Goal: Task Accomplishment & Management: Complete application form

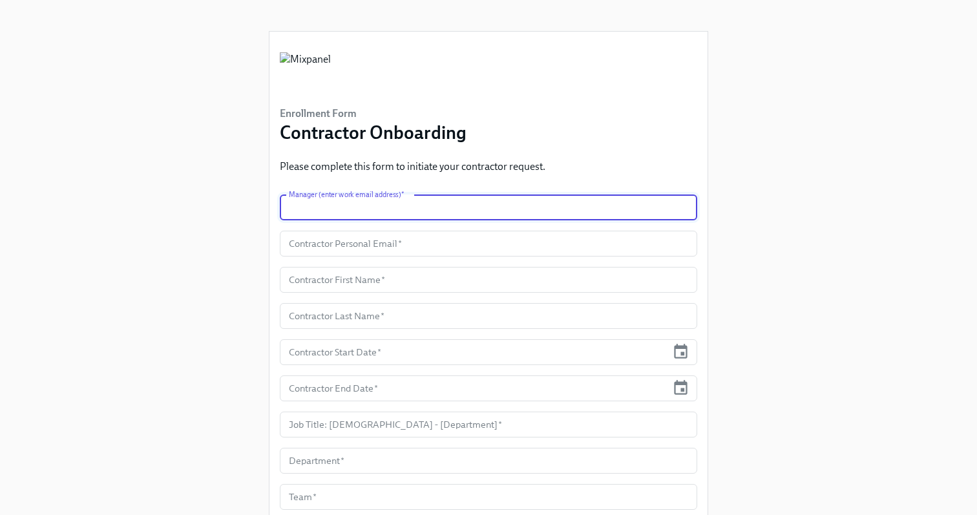
click at [476, 203] on input "text" at bounding box center [488, 207] width 417 height 26
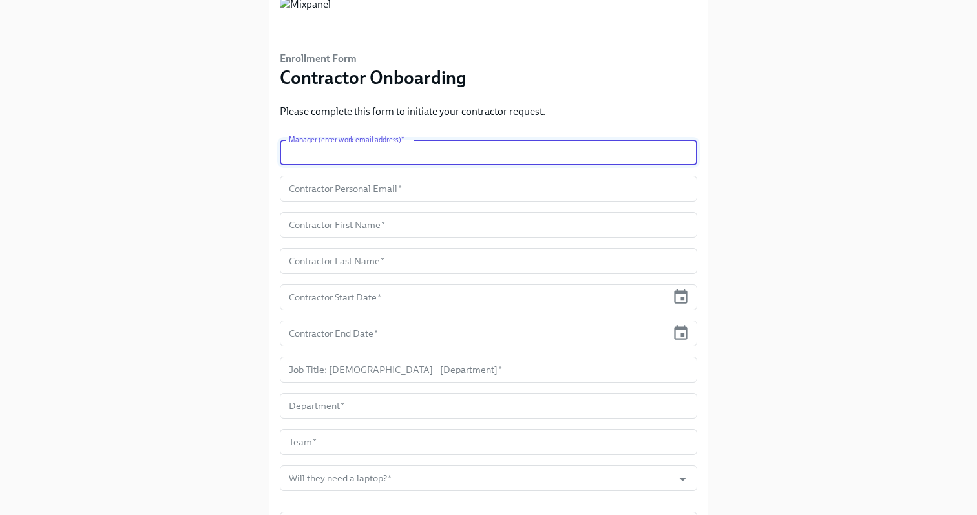
scroll to position [57, 0]
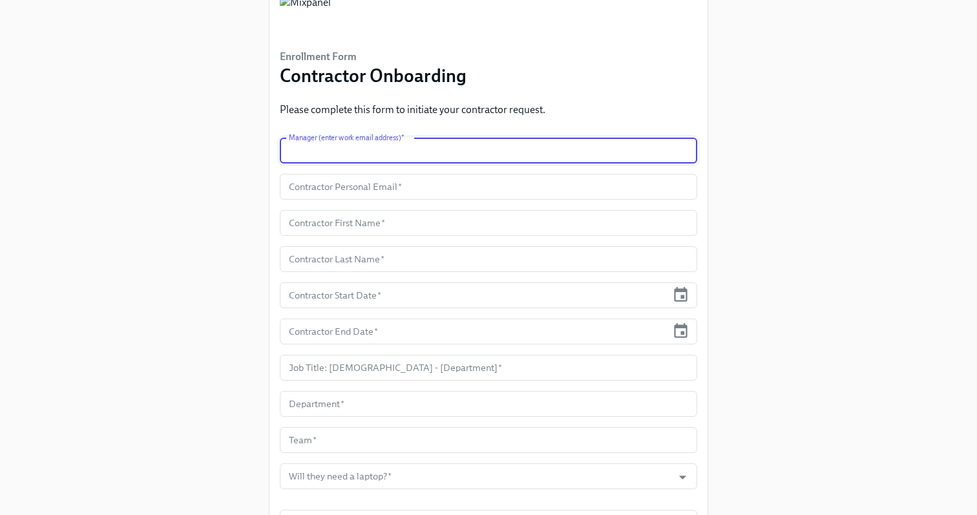
click at [425, 154] on input "text" at bounding box center [488, 151] width 417 height 26
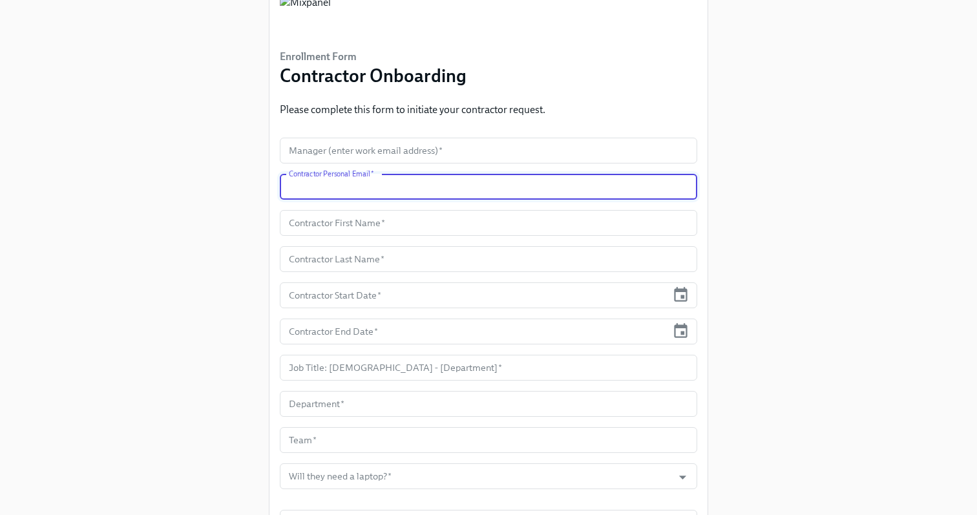
click at [388, 187] on input "text" at bounding box center [488, 187] width 417 height 26
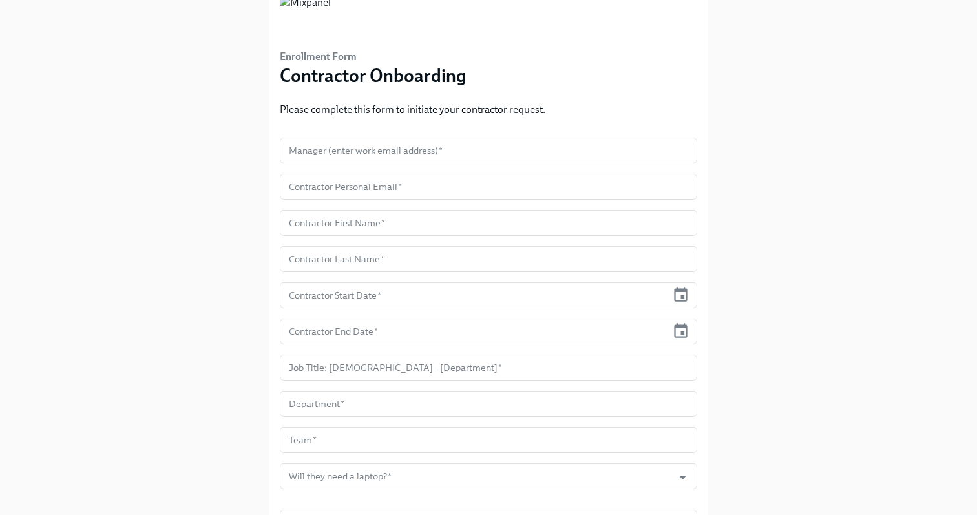
click at [223, 202] on div "Enrollment Form Contractor Onboarding Please complete this form to initiate you…" at bounding box center [488, 417] width 935 height 949
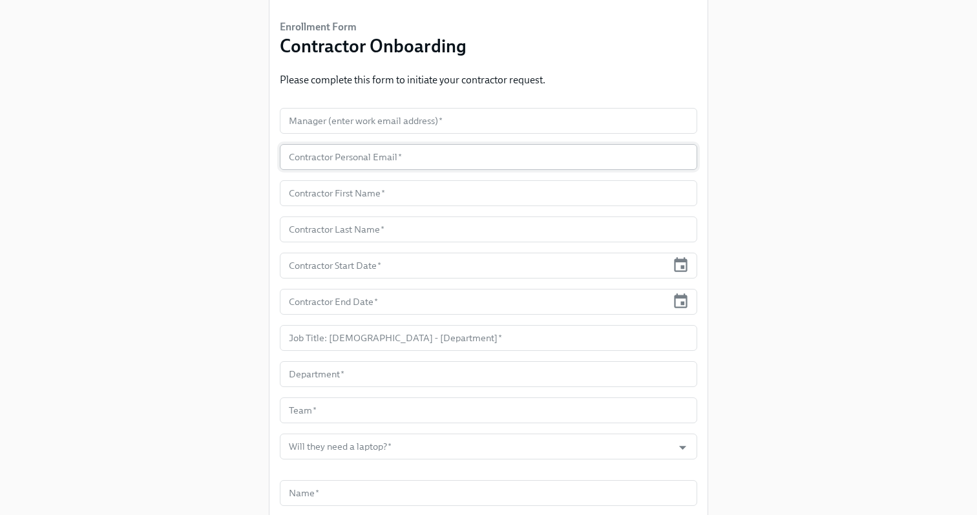
scroll to position [96, 0]
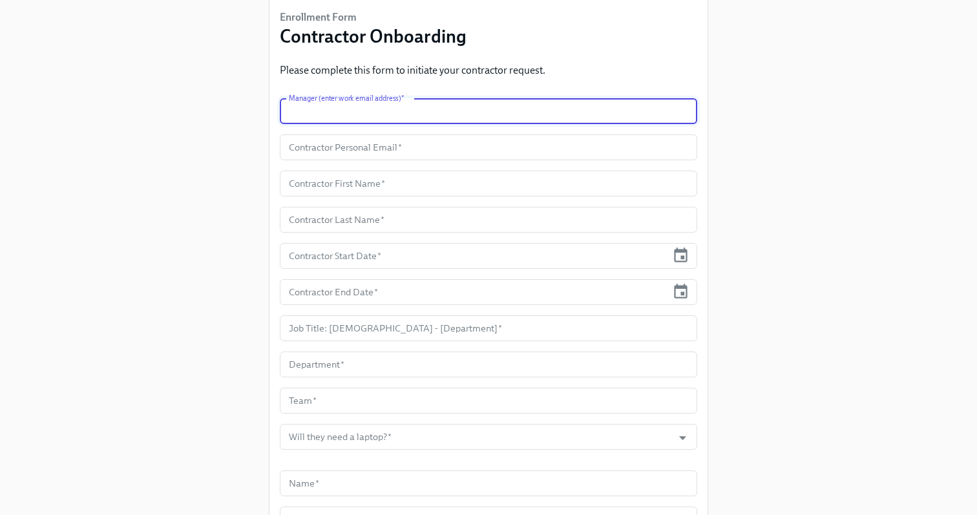
click at [382, 119] on input "text" at bounding box center [488, 111] width 417 height 26
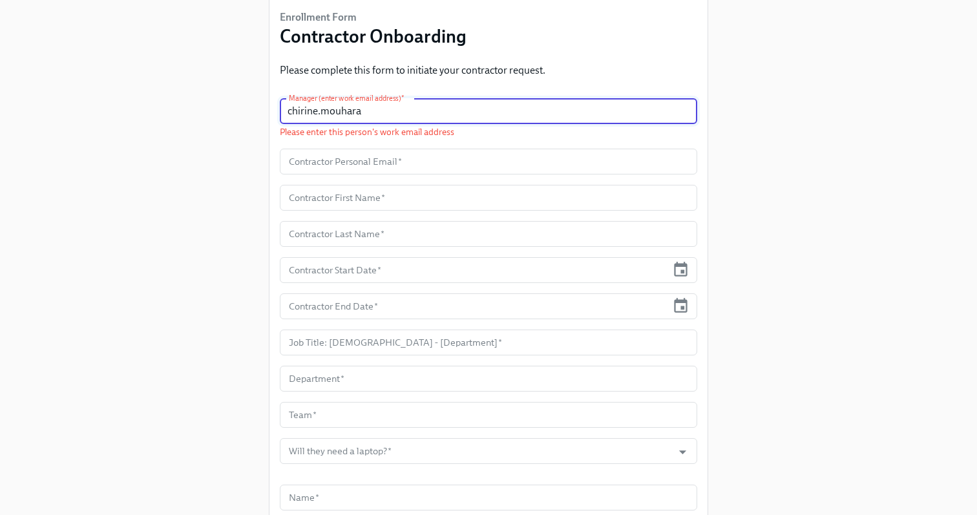
type input "chirine.mouharam"
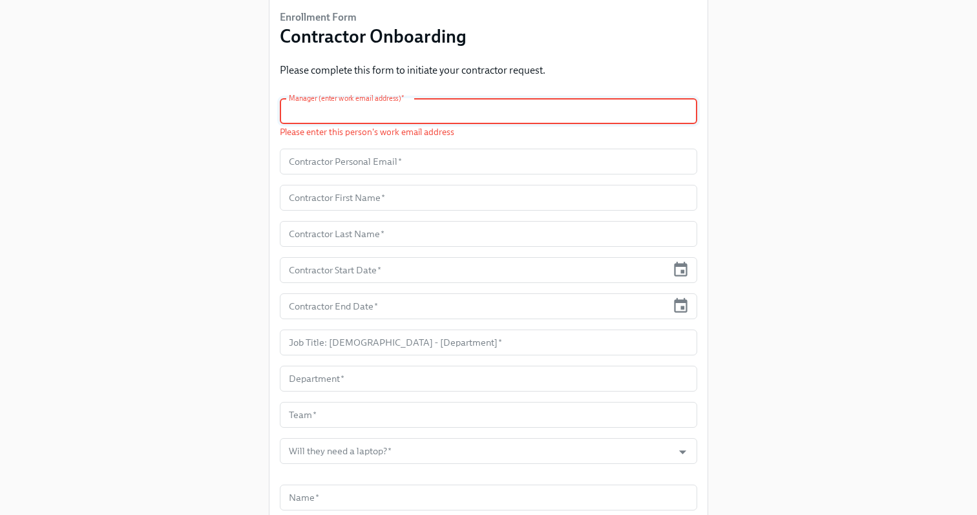
click at [876, 133] on div "Enrollment Form Contractor Onboarding Please complete this form to initiate you…" at bounding box center [488, 386] width 935 height 964
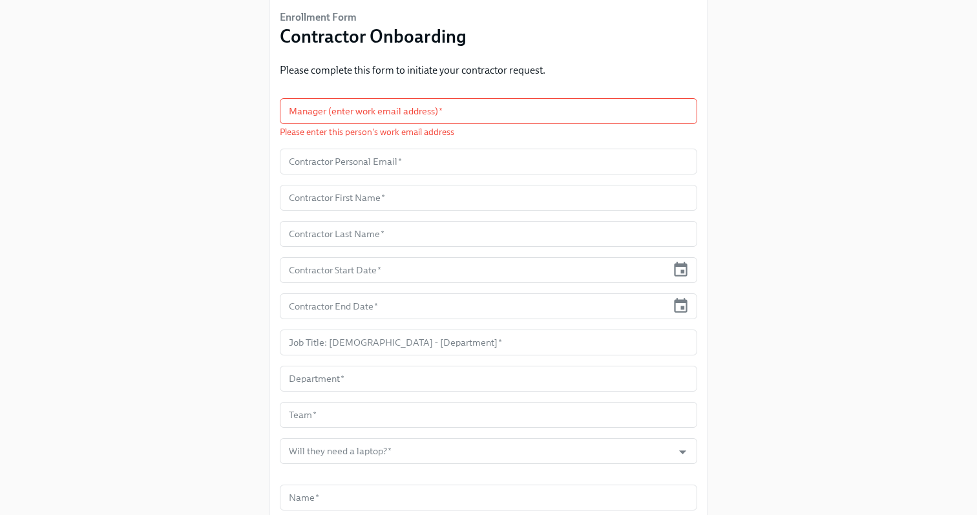
scroll to position [0, 0]
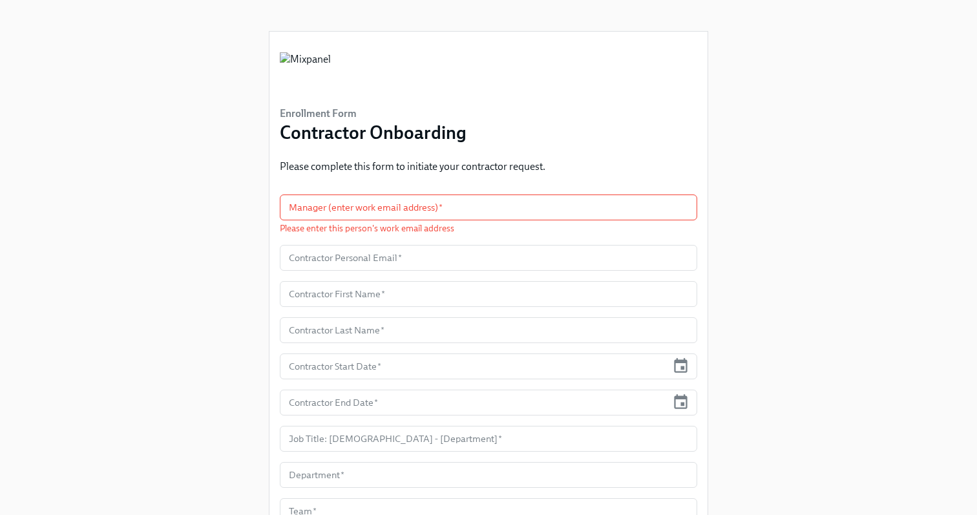
click at [310, 172] on p "Please complete this form to initiate your contractor request." at bounding box center [412, 167] width 265 height 14
click at [368, 211] on input "text" at bounding box center [488, 207] width 417 height 26
click at [353, 212] on input "text" at bounding box center [488, 207] width 417 height 26
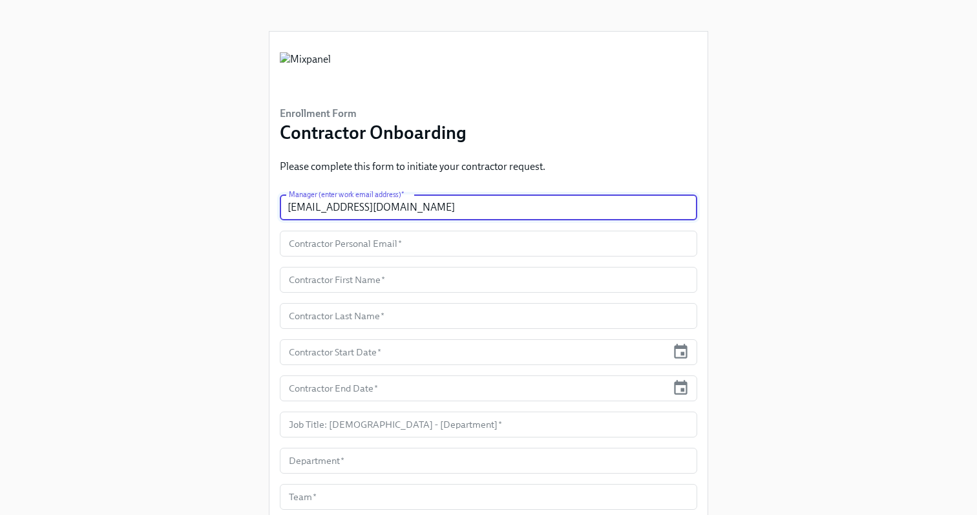
type input "[EMAIL_ADDRESS][DOMAIN_NAME]"
click at [341, 239] on input "text" at bounding box center [488, 244] width 417 height 26
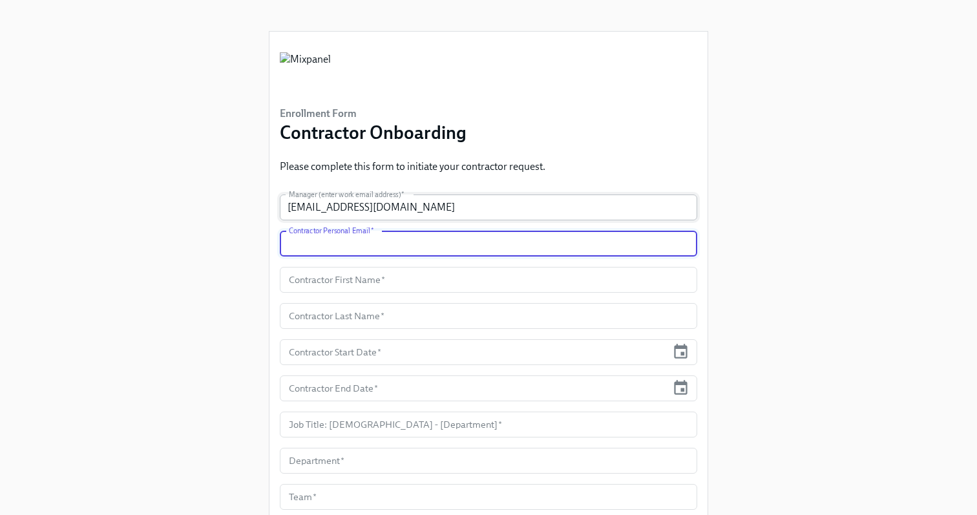
click at [412, 208] on input "[EMAIL_ADDRESS][DOMAIN_NAME]" at bounding box center [488, 207] width 417 height 26
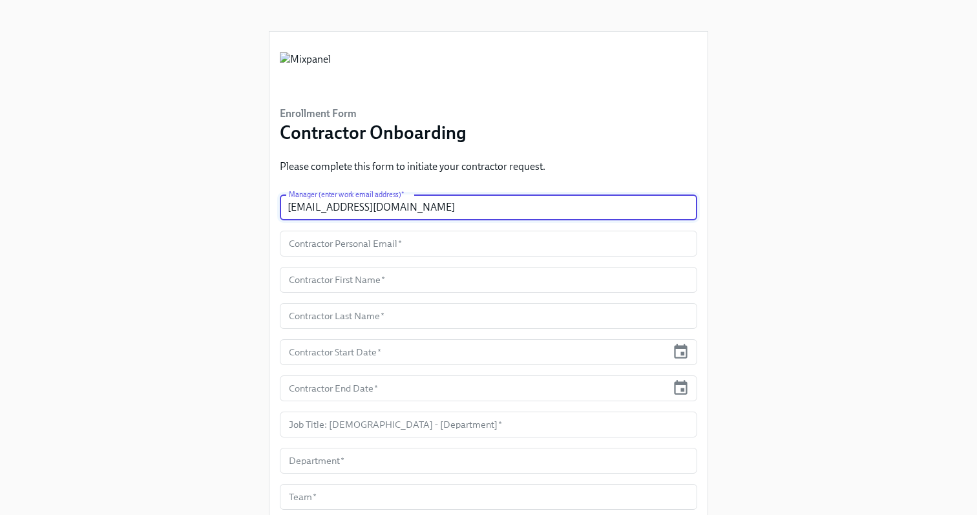
click at [412, 208] on input "[EMAIL_ADDRESS][DOMAIN_NAME]" at bounding box center [488, 207] width 417 height 26
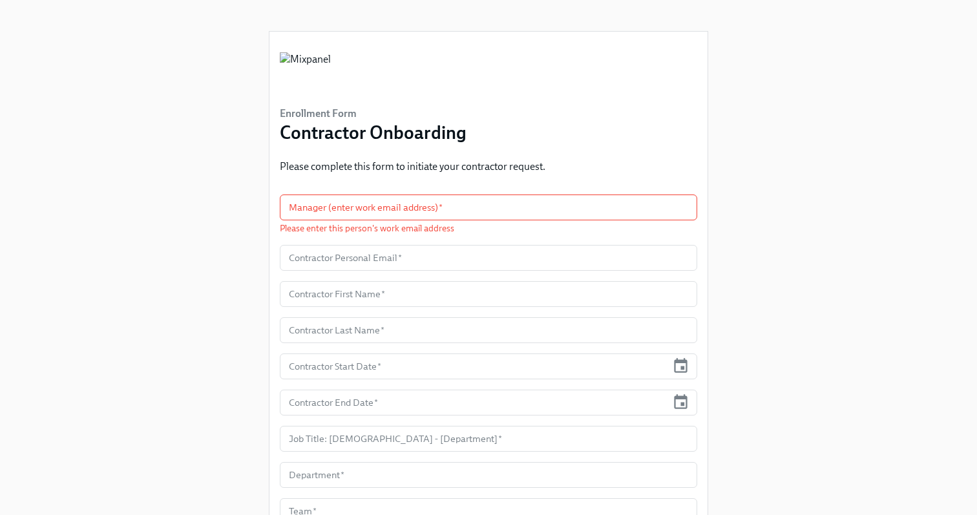
click at [926, 191] on div "Enrollment Form Contractor Onboarding Please complete this form to initiate you…" at bounding box center [488, 482] width 935 height 964
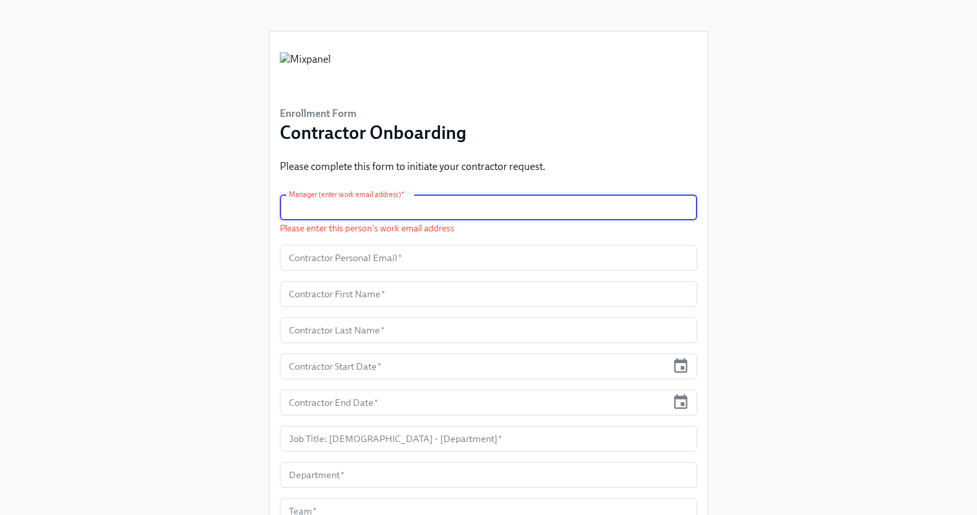
click at [614, 200] on input "text" at bounding box center [488, 207] width 417 height 26
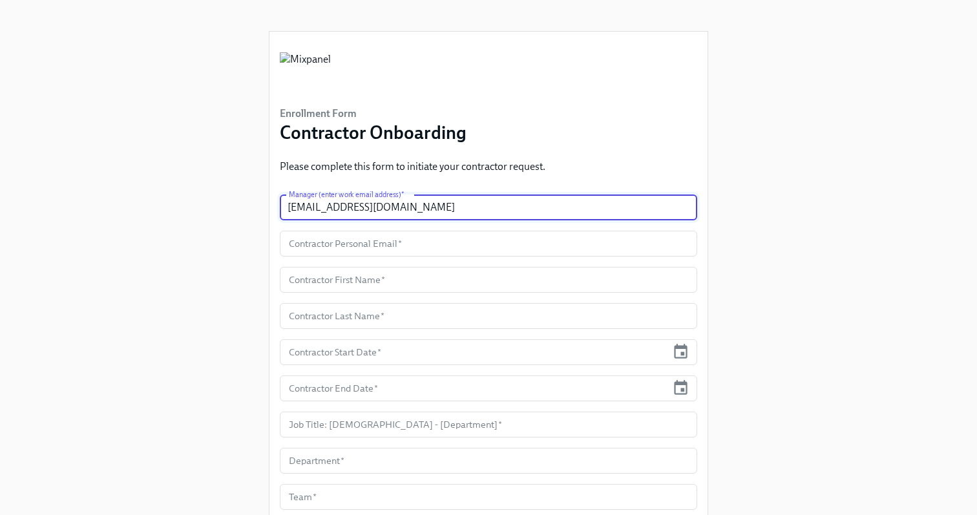
type input "[EMAIL_ADDRESS][DOMAIN_NAME]"
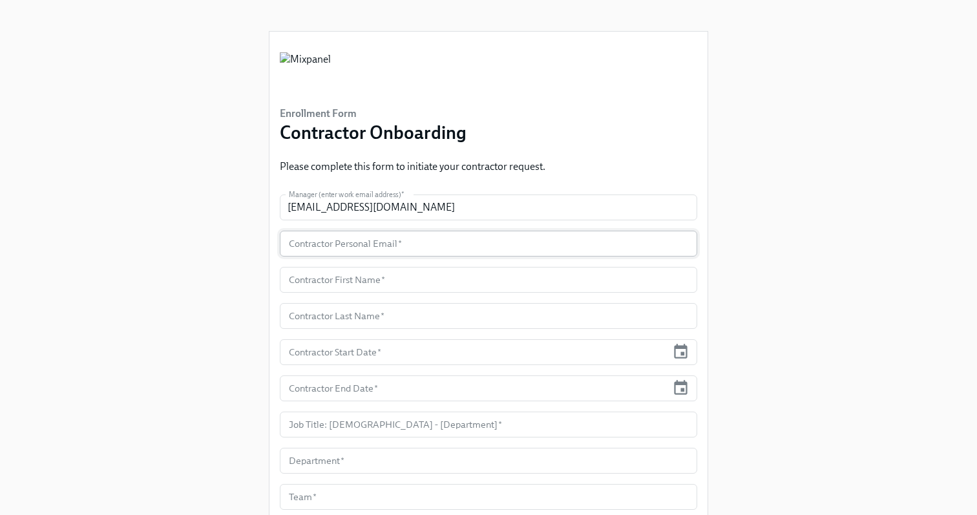
click at [389, 241] on input "text" at bounding box center [488, 244] width 417 height 26
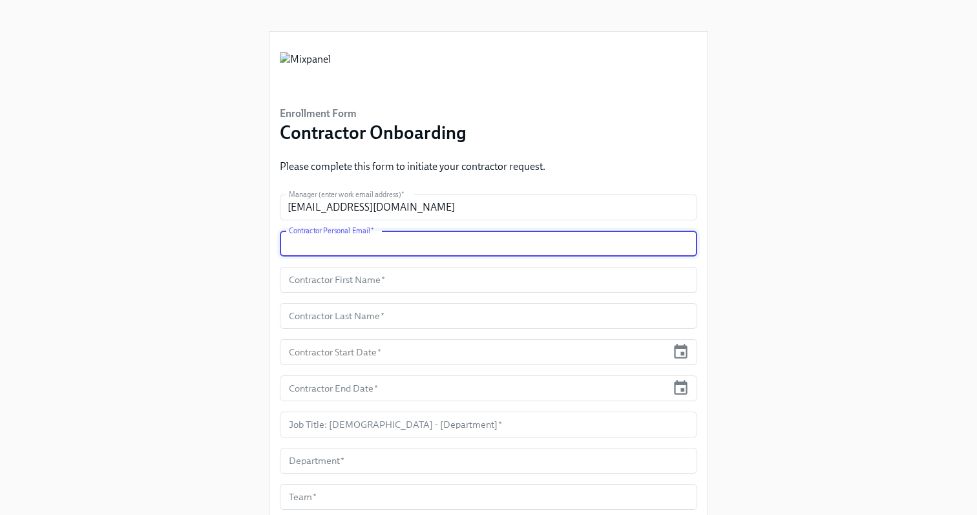
paste input "[EMAIL_ADDRESS][PERSON_NAME][DOMAIN_NAME]"
type input "[EMAIL_ADDRESS][PERSON_NAME][DOMAIN_NAME]"
click at [432, 284] on input "text" at bounding box center [488, 280] width 417 height 26
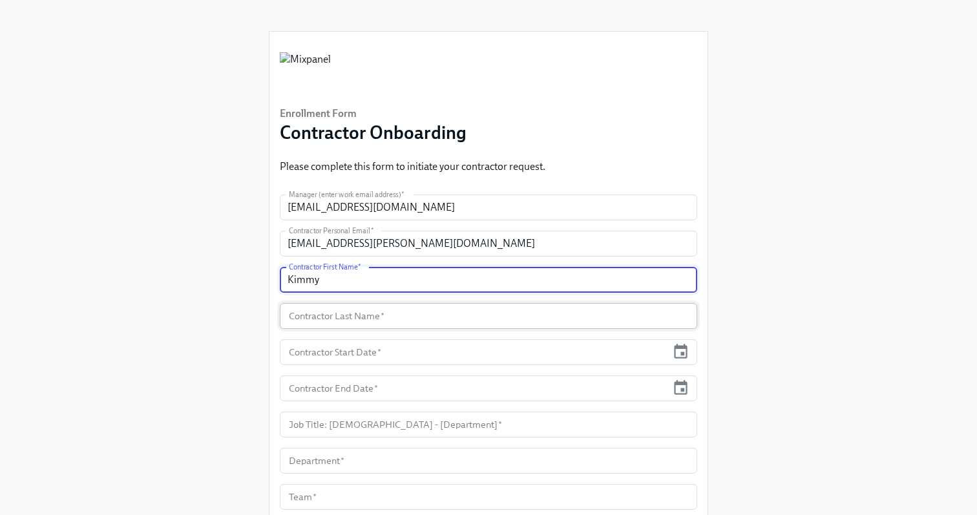
type input "Kimmy"
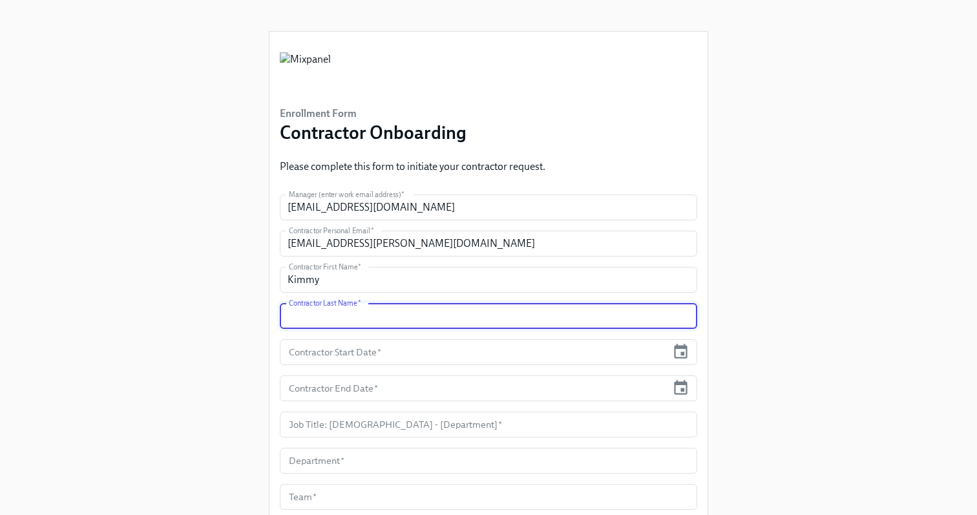
click at [382, 307] on input "text" at bounding box center [488, 316] width 417 height 26
type input "[PERSON_NAME]"
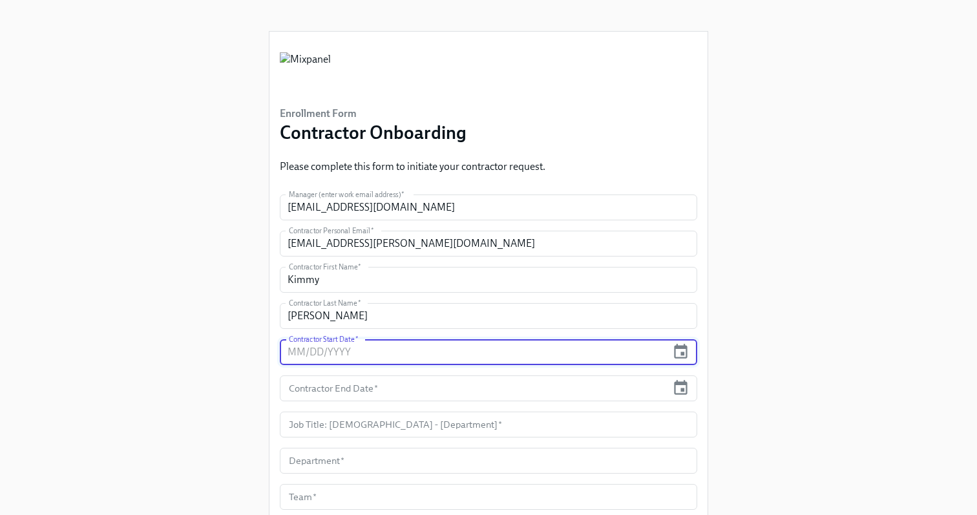
click at [374, 358] on input "text" at bounding box center [473, 352] width 387 height 26
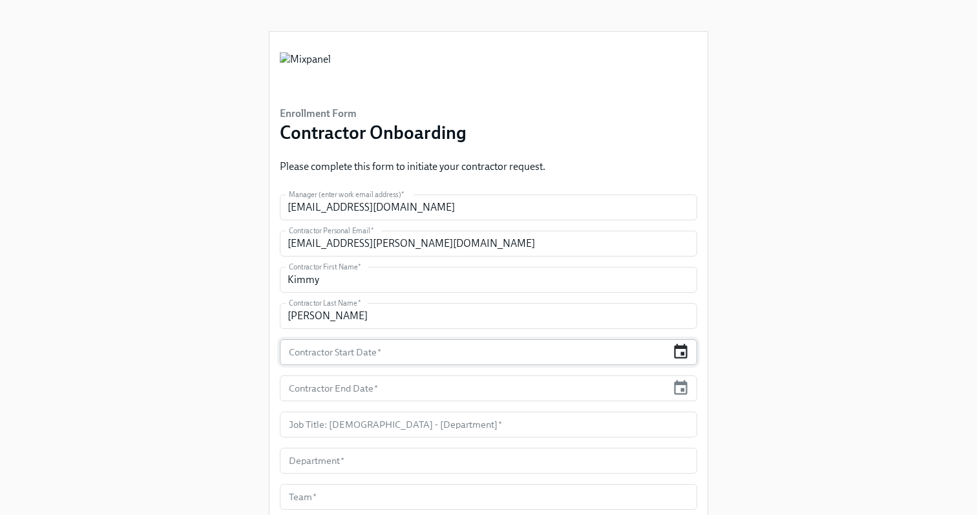
click at [677, 348] on icon "button" at bounding box center [681, 351] width 14 height 15
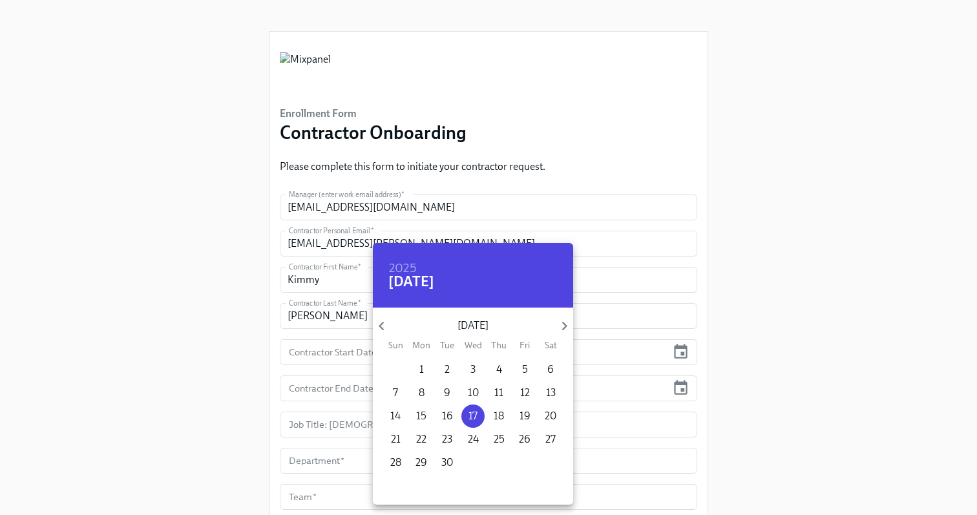
click at [420, 415] on p "15" at bounding box center [421, 416] width 10 height 14
type input "[DATE]"
click at [680, 389] on div at bounding box center [488, 257] width 977 height 515
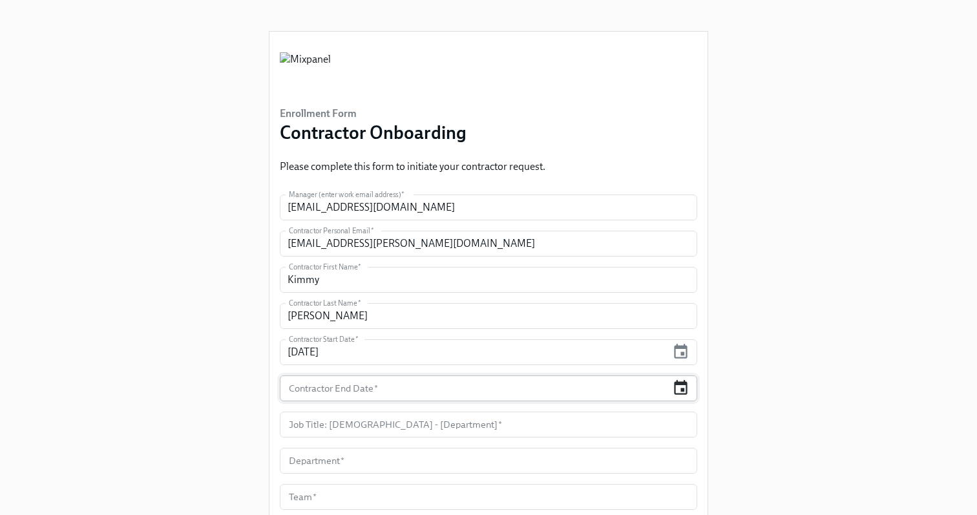
click at [687, 388] on icon "button" at bounding box center [680, 387] width 17 height 17
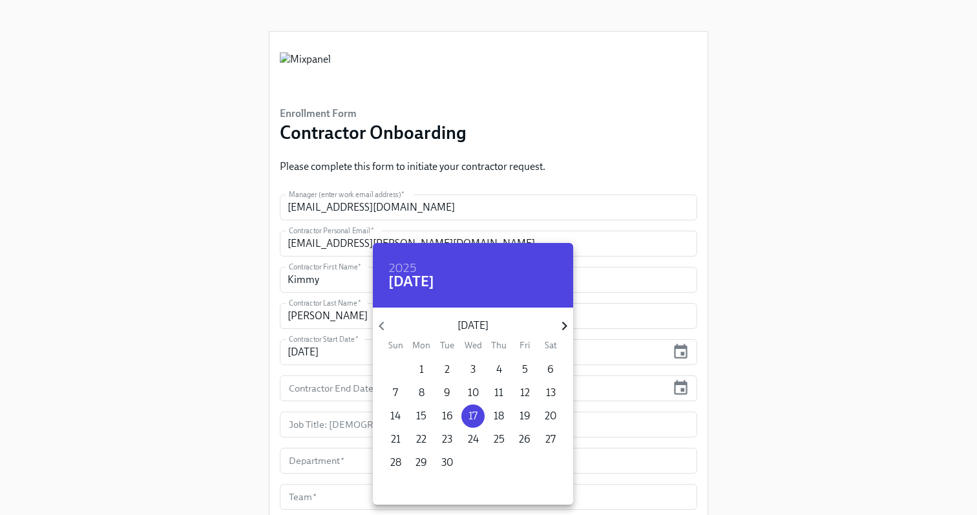
click at [565, 323] on icon "button" at bounding box center [563, 325] width 17 height 17
click at [551, 417] on p "15" at bounding box center [550, 416] width 10 height 14
click at [763, 354] on div at bounding box center [488, 257] width 977 height 515
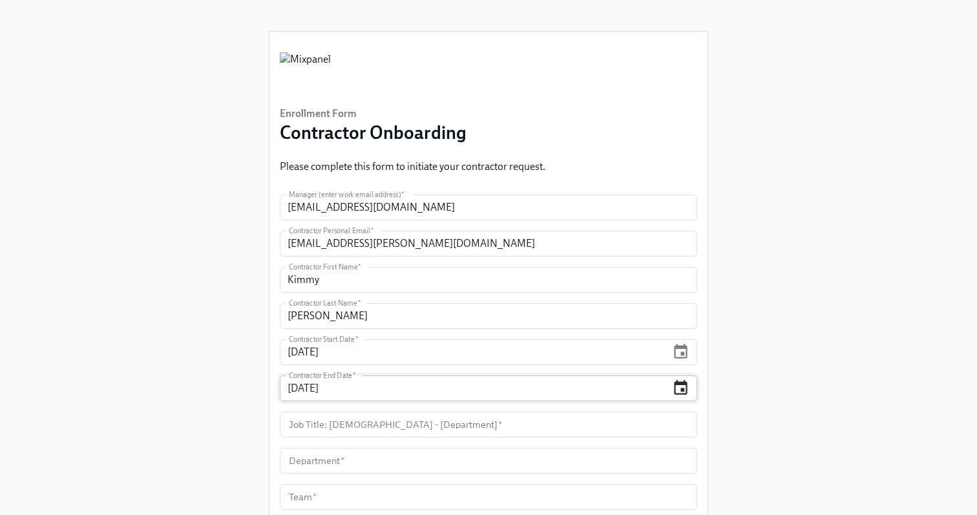
click at [681, 385] on icon "button" at bounding box center [680, 387] width 17 height 17
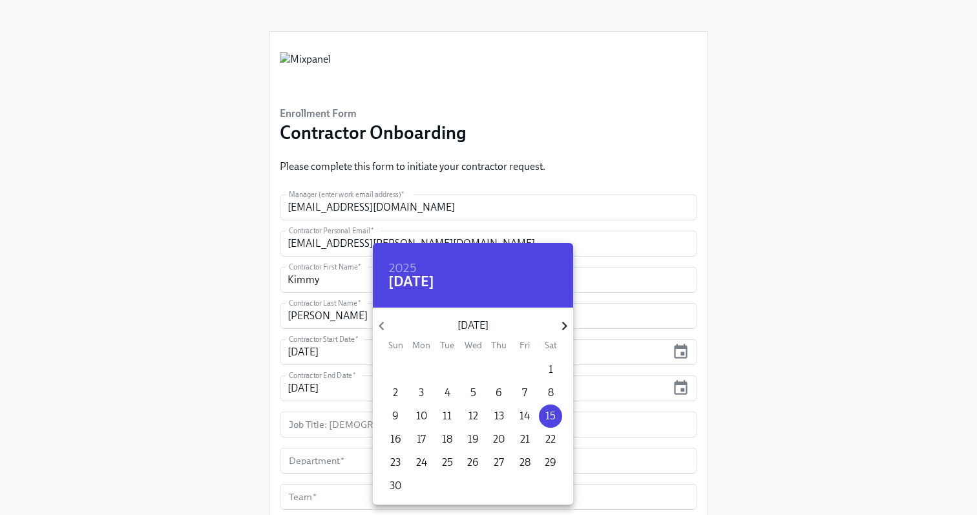
click at [563, 322] on icon "button" at bounding box center [563, 326] width 5 height 9
click at [419, 415] on p "15" at bounding box center [421, 416] width 10 height 14
type input "[DATE]"
click at [610, 439] on div at bounding box center [488, 257] width 977 height 515
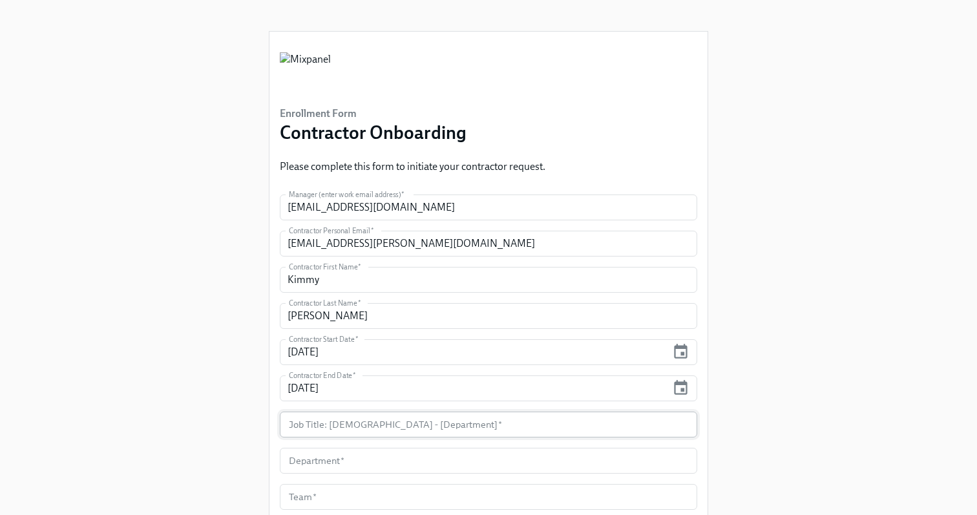
click at [582, 427] on input "text" at bounding box center [488, 424] width 417 height 26
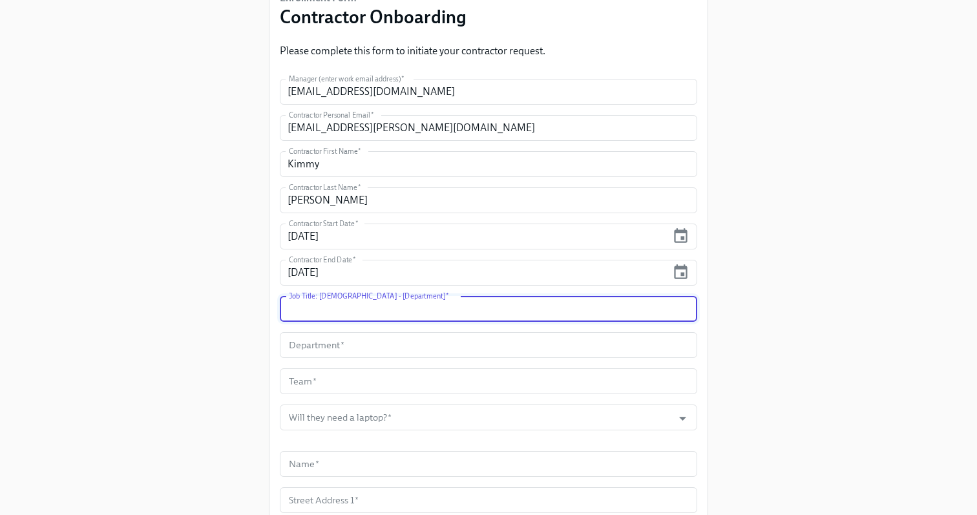
scroll to position [119, 0]
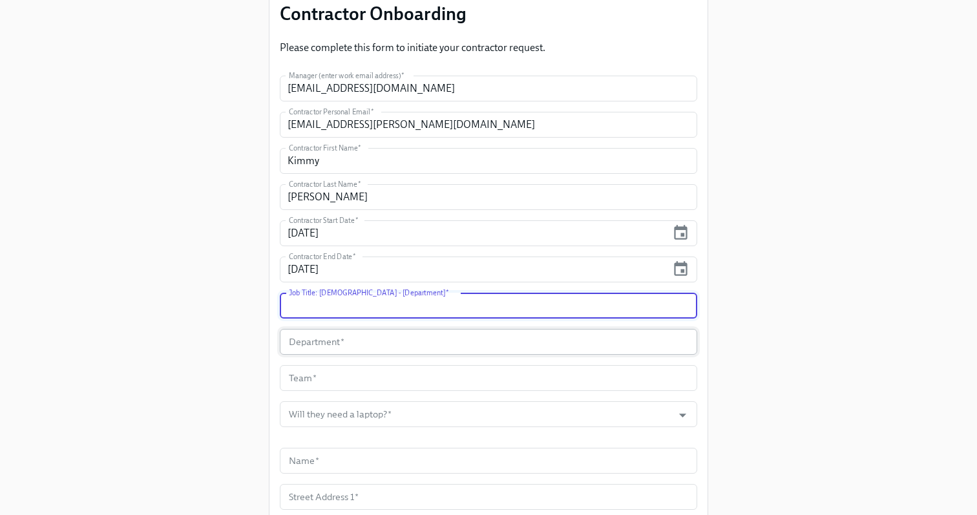
click at [498, 342] on input "text" at bounding box center [488, 342] width 417 height 26
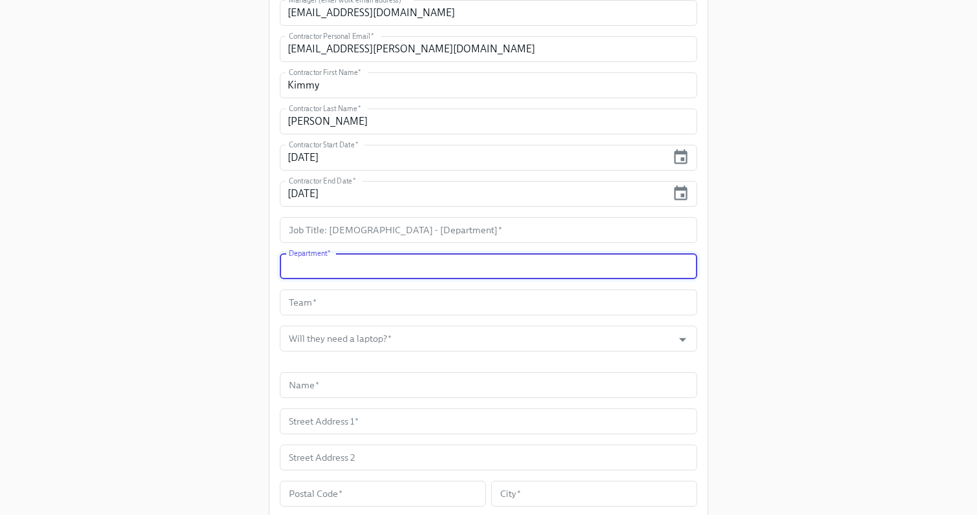
scroll to position [211, 0]
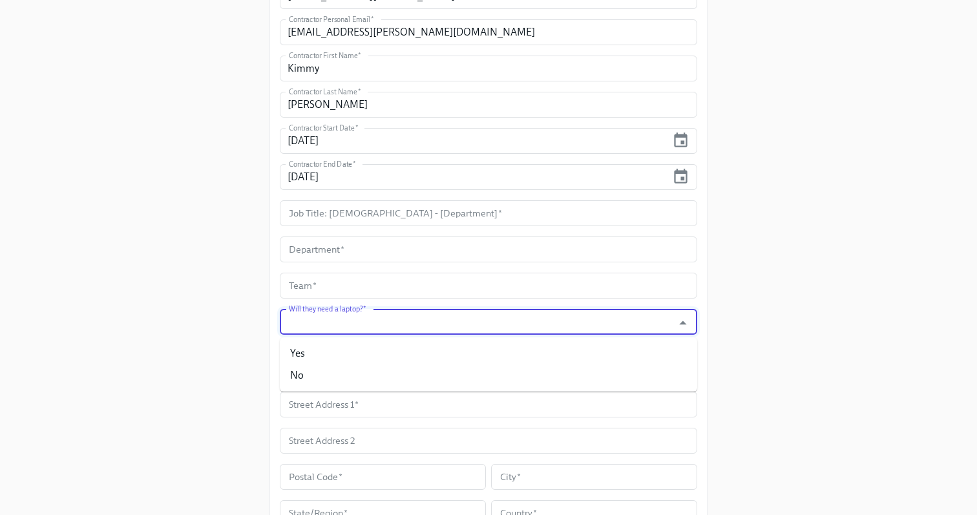
click at [471, 324] on input "Will they need a laptop?   *" at bounding box center [476, 322] width 380 height 26
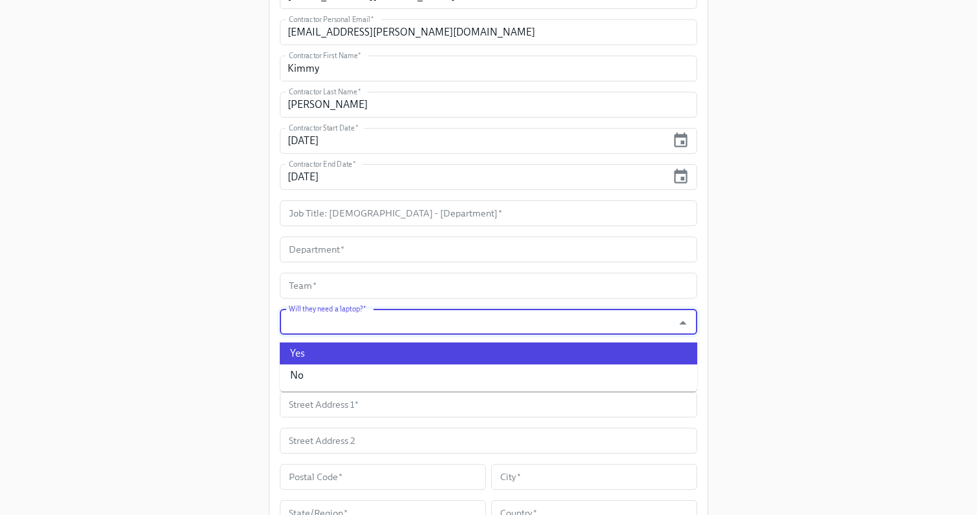
click at [422, 354] on li "Yes" at bounding box center [488, 353] width 417 height 22
type input "Yes"
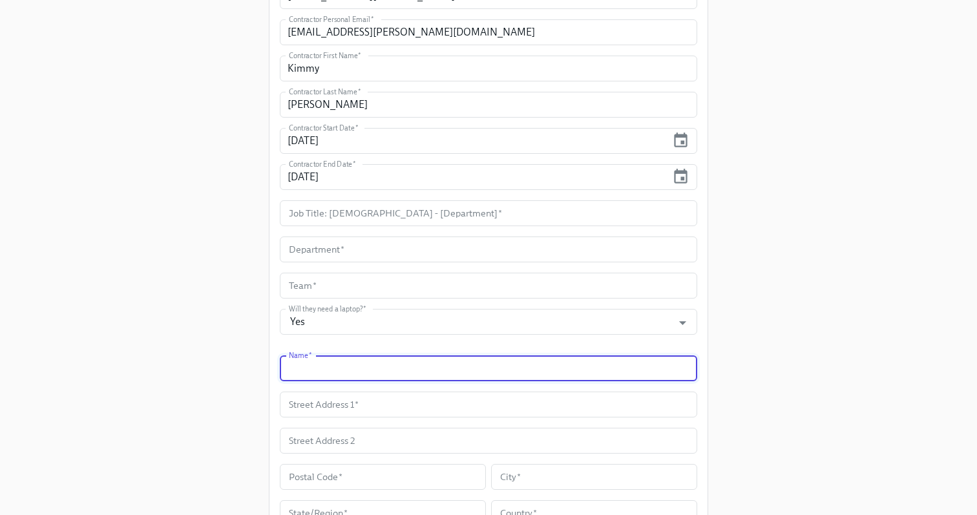
click at [367, 373] on input "text" at bounding box center [488, 368] width 417 height 26
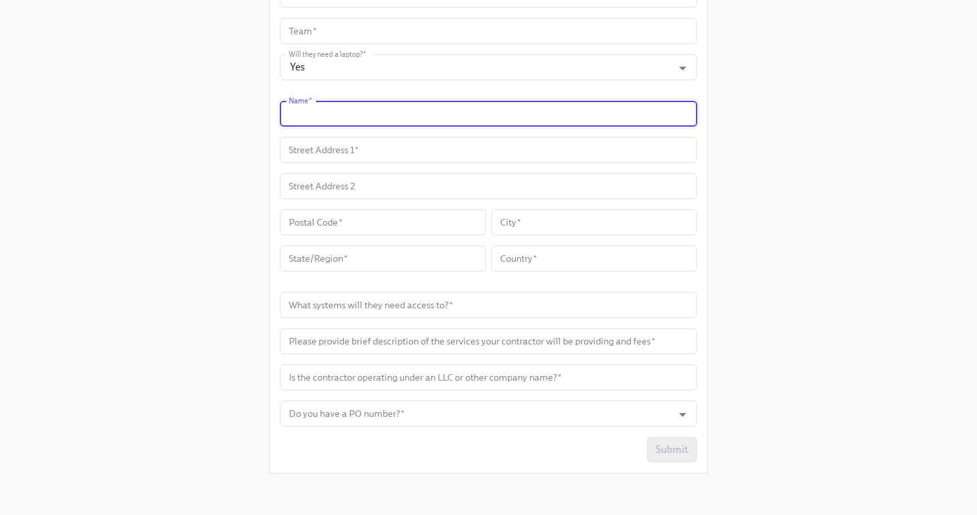
scroll to position [465, 0]
paste input "Clarus Designs"
type input "Clarus Designs"
click at [870, 269] on div "Enrollment Form Contractor Onboarding Please complete this form to initiate you…" at bounding box center [488, 9] width 935 height 949
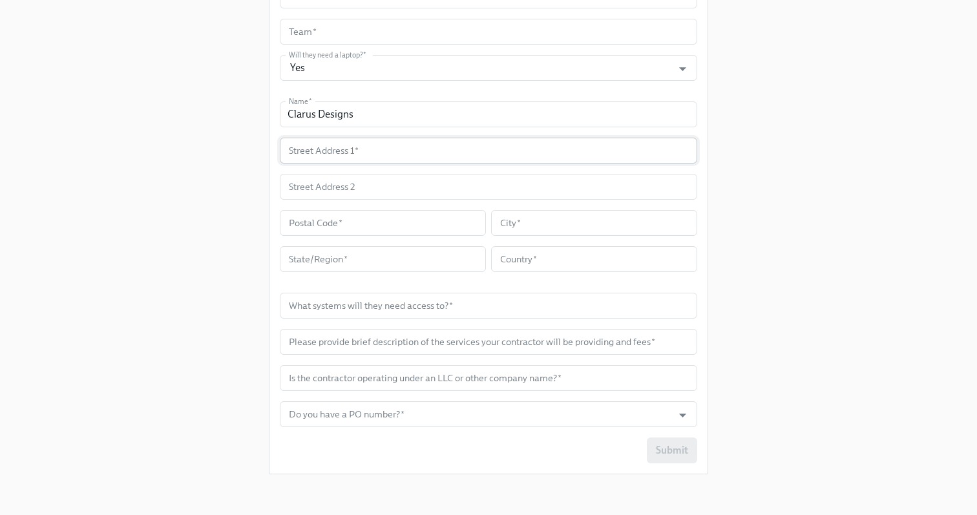
click at [414, 147] on input "text" at bounding box center [488, 151] width 417 height 26
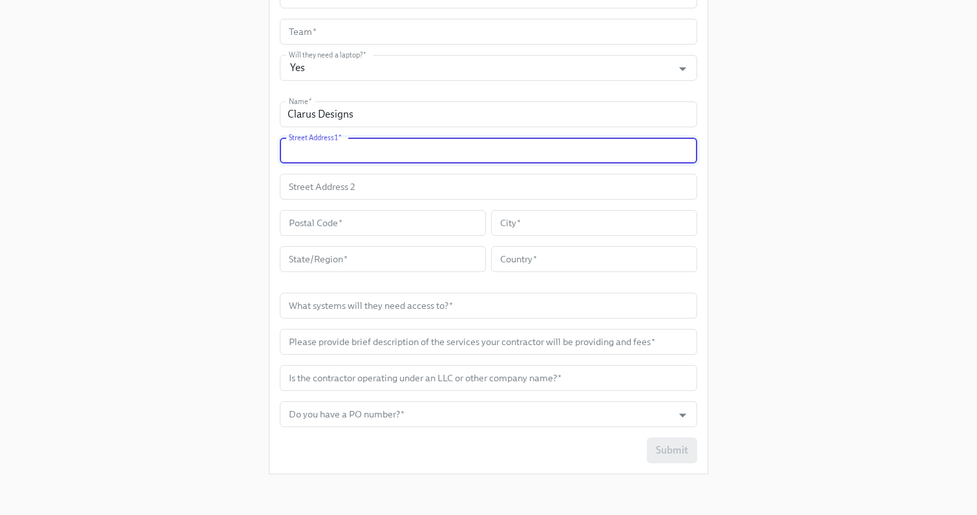
paste input "[STREET_ADDRESS][US_STATE]"
drag, startPoint x: 500, startPoint y: 150, endPoint x: 363, endPoint y: 152, distance: 136.9
click at [363, 152] on input "[STREET_ADDRESS][US_STATE]" at bounding box center [488, 151] width 417 height 26
click at [460, 149] on input "[STREET_ADDRESS][US_STATE]" at bounding box center [488, 151] width 417 height 26
click at [434, 151] on input "[STREET_ADDRESS][US_STATE]" at bounding box center [488, 151] width 417 height 26
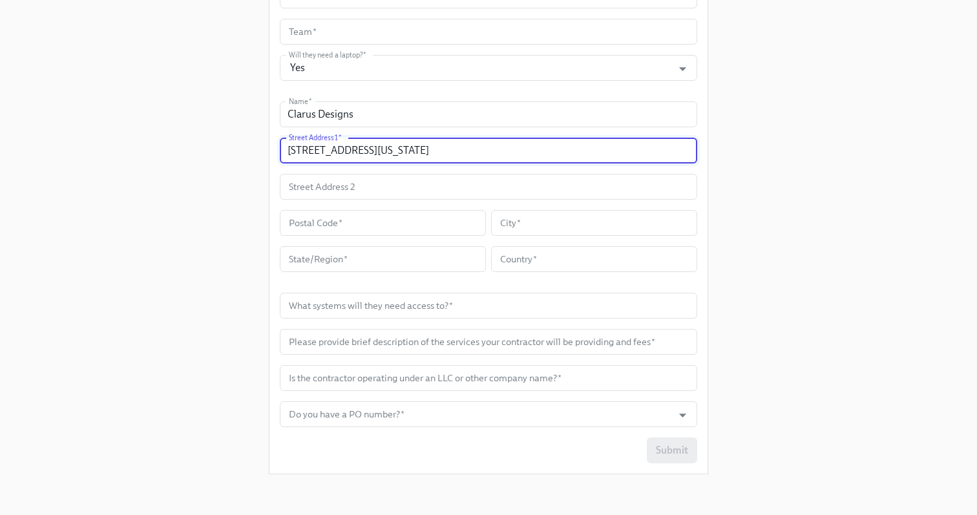
click at [434, 151] on input "[STREET_ADDRESS][US_STATE]" at bounding box center [488, 151] width 417 height 26
type input "[STREET_ADDRESS][US_STATE]"
click at [399, 258] on input "text" at bounding box center [383, 259] width 206 height 26
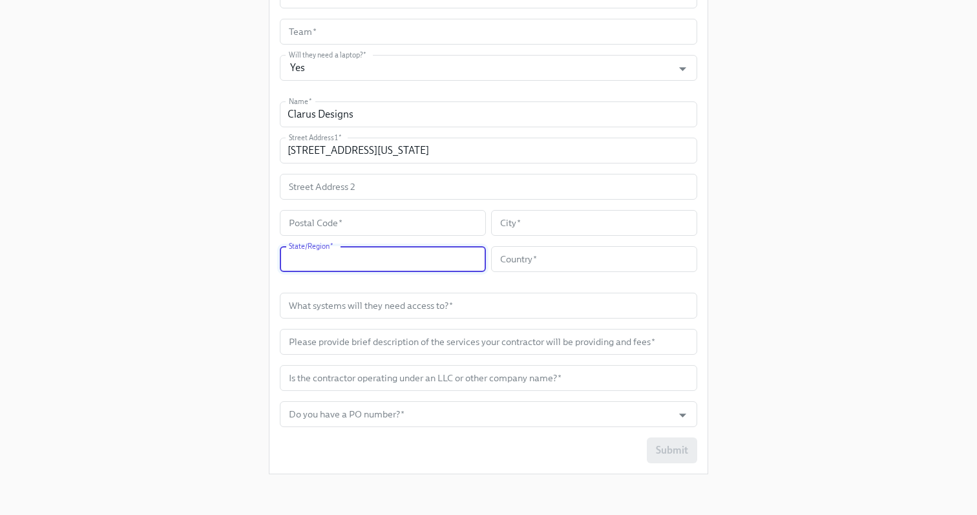
paste input "CA"
type input "CA"
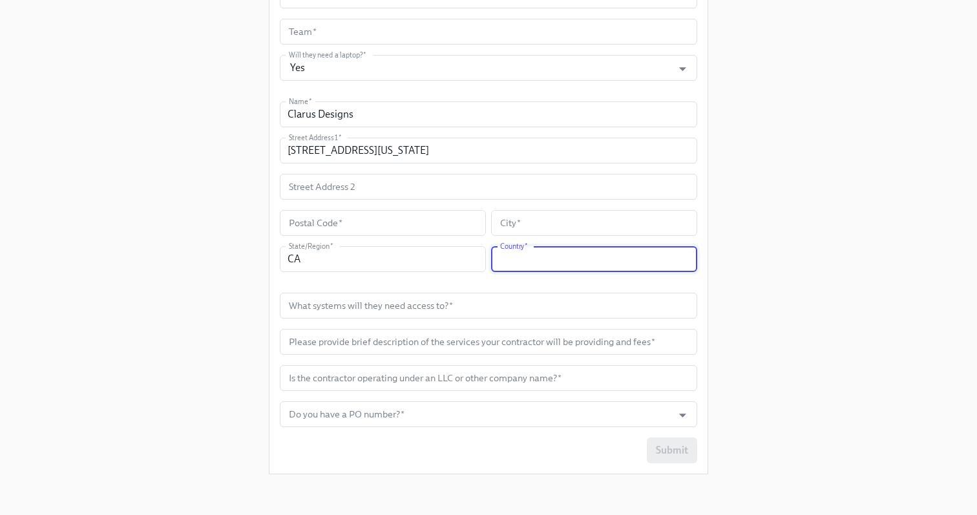
click at [537, 258] on input "text" at bounding box center [594, 259] width 206 height 26
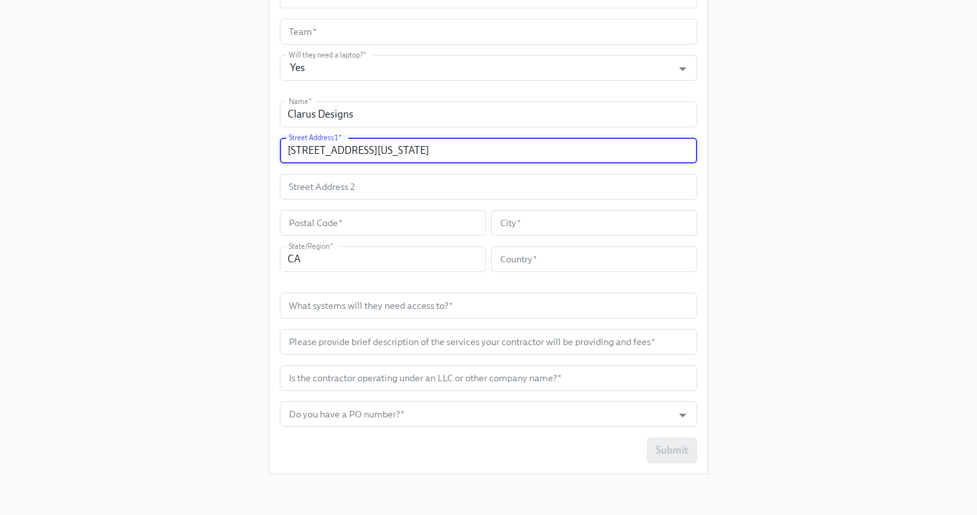
click at [450, 151] on input "[STREET_ADDRESS][US_STATE]" at bounding box center [488, 151] width 417 height 26
type input "[STREET_ADDRESS][US_STATE] ,"
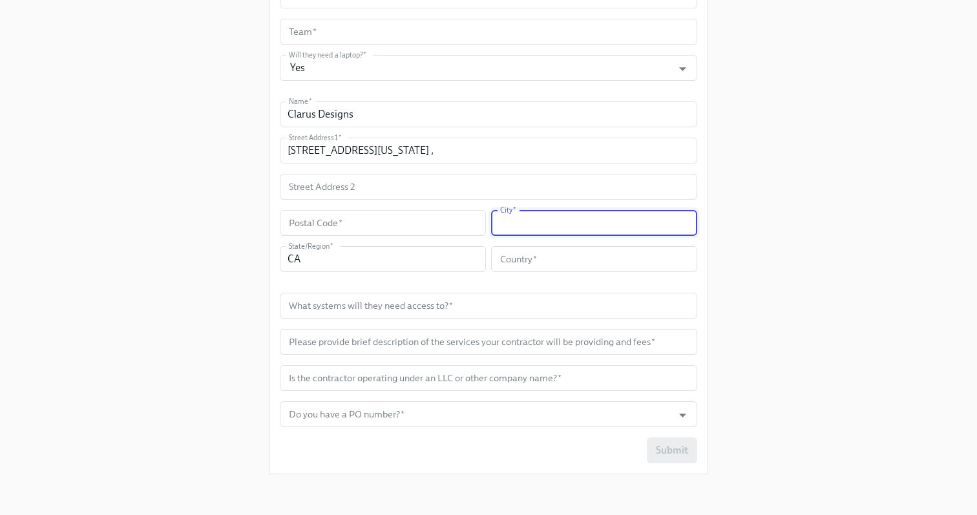
click at [515, 225] on input "text" at bounding box center [594, 223] width 206 height 26
click at [371, 225] on input "text" at bounding box center [383, 223] width 206 height 26
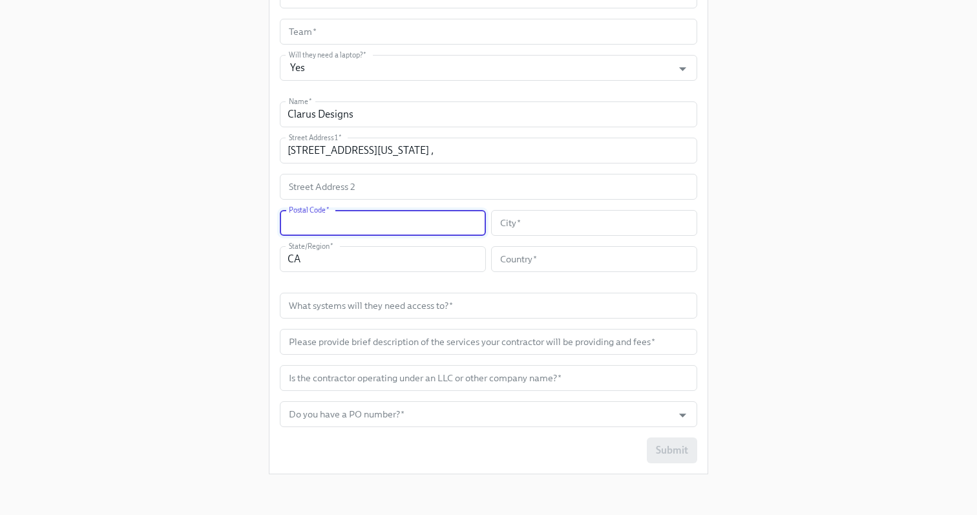
paste input "94107"
type input "94107"
click at [589, 214] on input "text" at bounding box center [594, 223] width 206 height 26
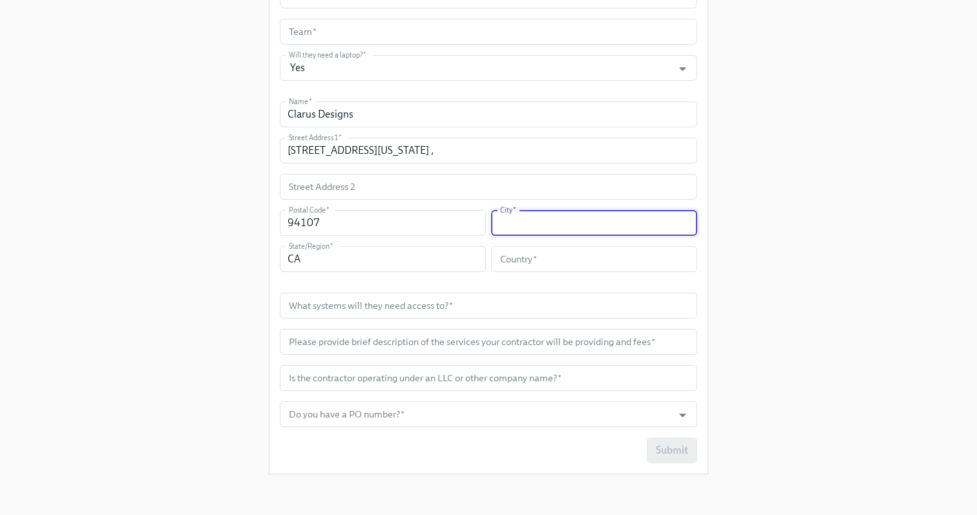
paste input "94107"
type input "94107"
type input "[GEOGRAPHIC_DATA]"
click at [608, 264] on input "text" at bounding box center [594, 259] width 206 height 26
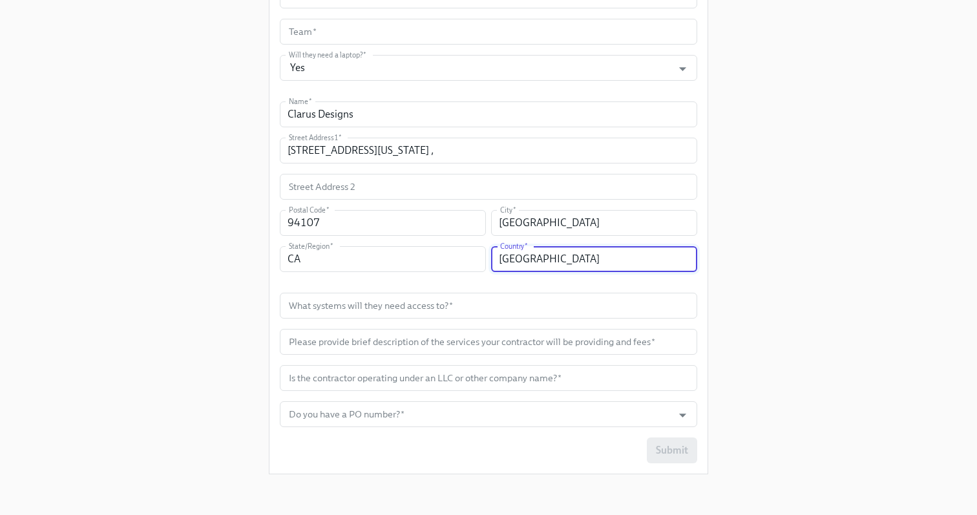
type input "[GEOGRAPHIC_DATA]"
click at [823, 279] on div "Enrollment Form Contractor Onboarding Please complete this form to initiate you…" at bounding box center [488, 9] width 935 height 949
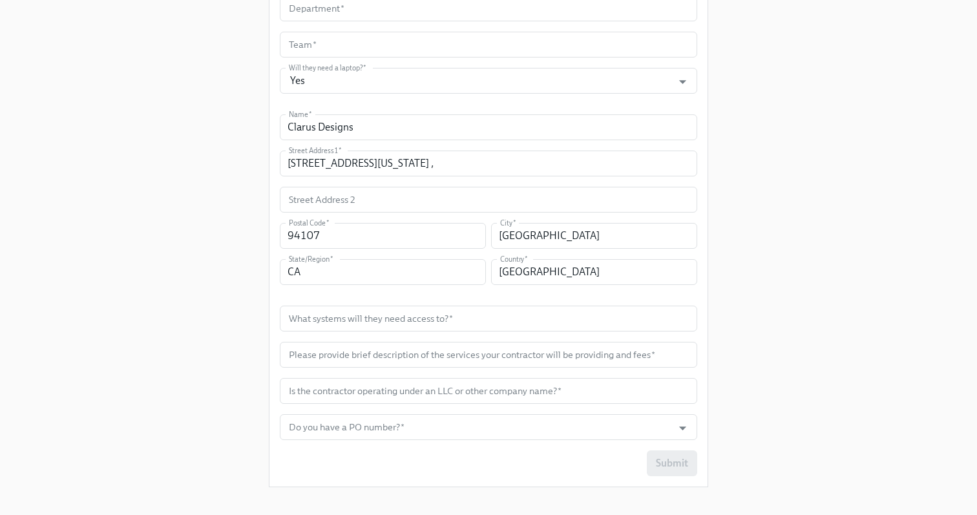
scroll to position [448, 0]
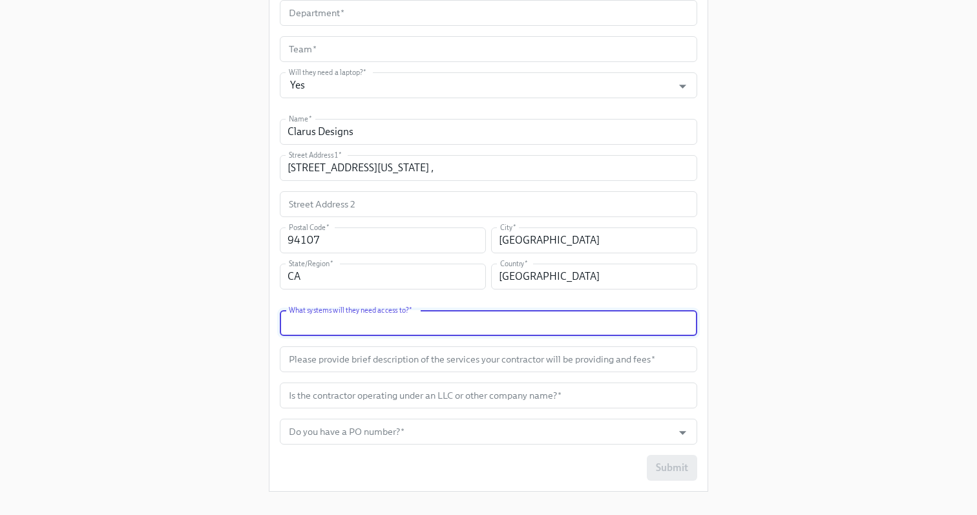
click at [546, 319] on input "text" at bounding box center [488, 323] width 417 height 26
type input "Salesforce"
click at [536, 355] on input "text" at bounding box center [488, 359] width 417 height 26
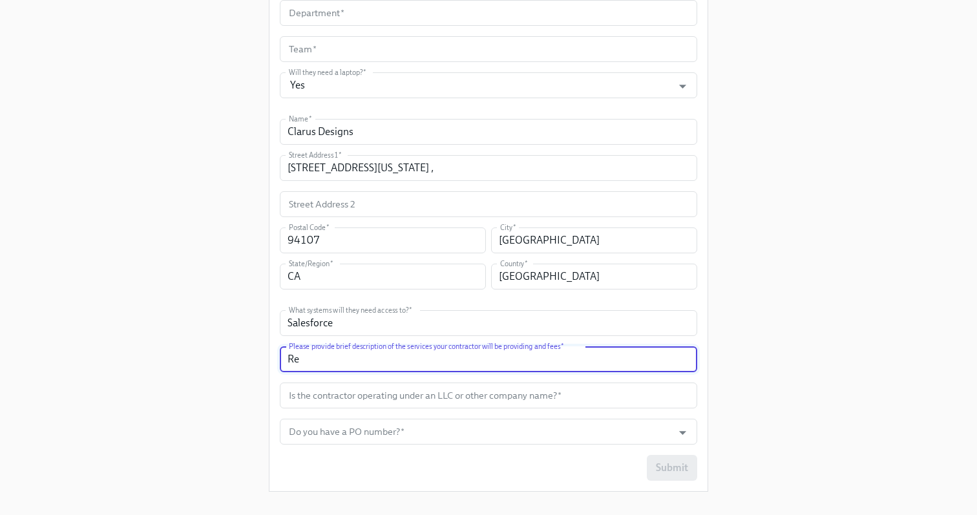
type input "R"
type input "Sales ops support for salesforce"
click at [509, 404] on input "text" at bounding box center [488, 395] width 417 height 26
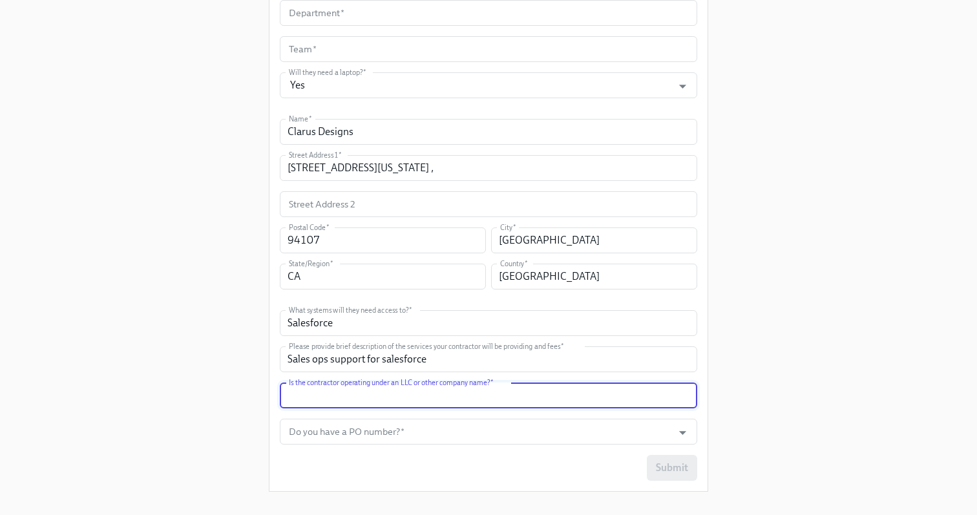
paste input "Clarus Designs"
type input "Clarus Designs"
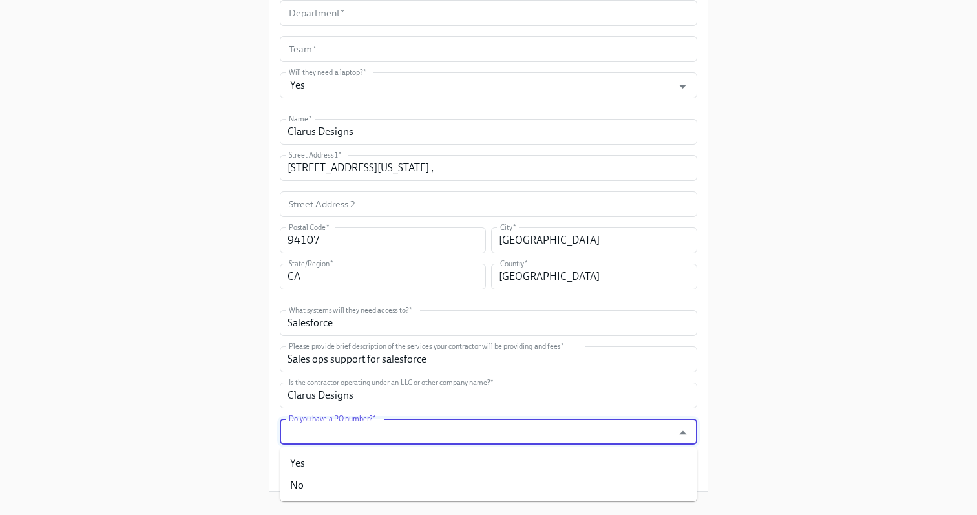
click at [393, 432] on input "Do you have a PO number?   *" at bounding box center [476, 432] width 380 height 26
paste input "PO-764129"
type input "PO-764129"
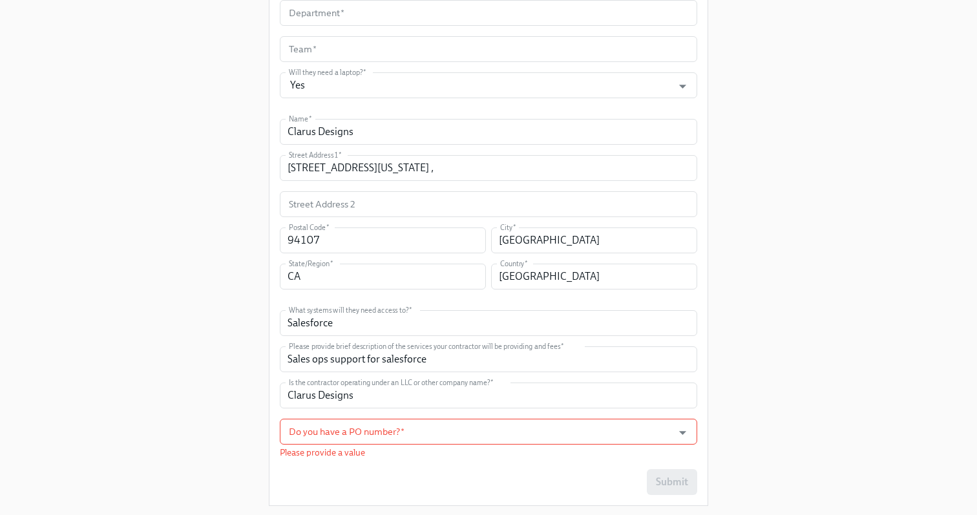
click at [793, 411] on div "Enrollment Form Contractor Onboarding Please complete this form to initiate you…" at bounding box center [488, 34] width 935 height 964
click at [422, 433] on input "Do you have a PO number?   *" at bounding box center [476, 432] width 380 height 26
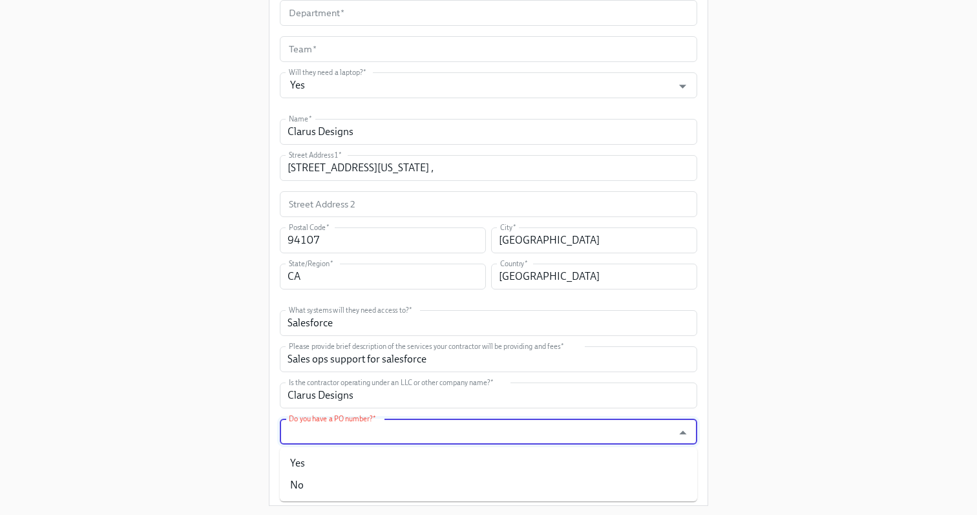
paste input "PO-764129"
click at [333, 435] on input "PO-764129" at bounding box center [476, 432] width 380 height 26
click at [344, 435] on input "PO-764129" at bounding box center [476, 432] width 380 height 26
type input "P"
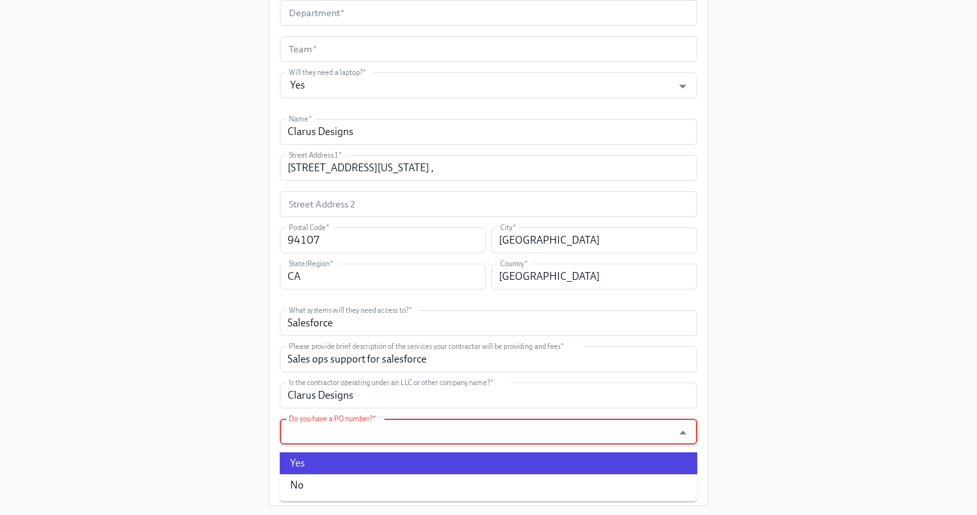
click at [351, 462] on li "Yes" at bounding box center [488, 463] width 417 height 22
type input "Yes"
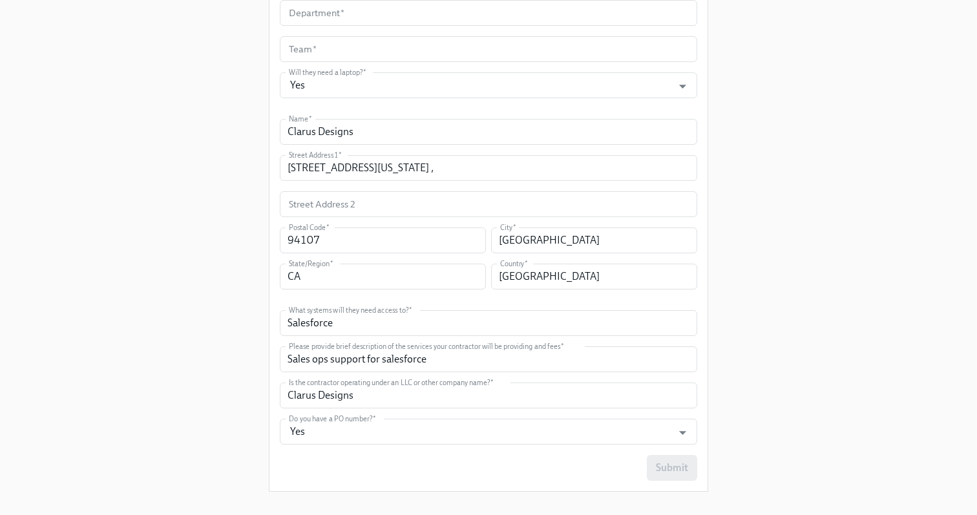
click at [355, 468] on div "Submit" at bounding box center [488, 468] width 417 height 26
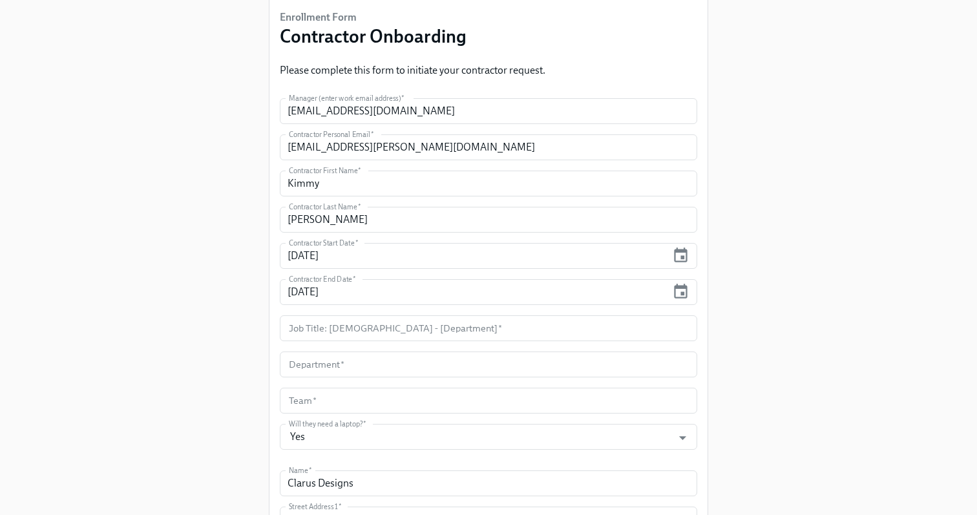
scroll to position [99, 0]
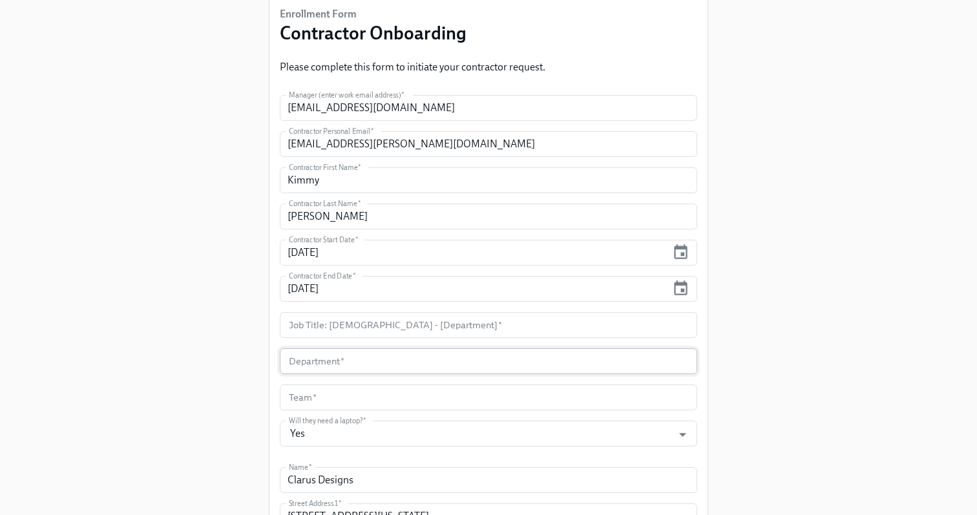
click at [509, 368] on input "text" at bounding box center [488, 361] width 417 height 26
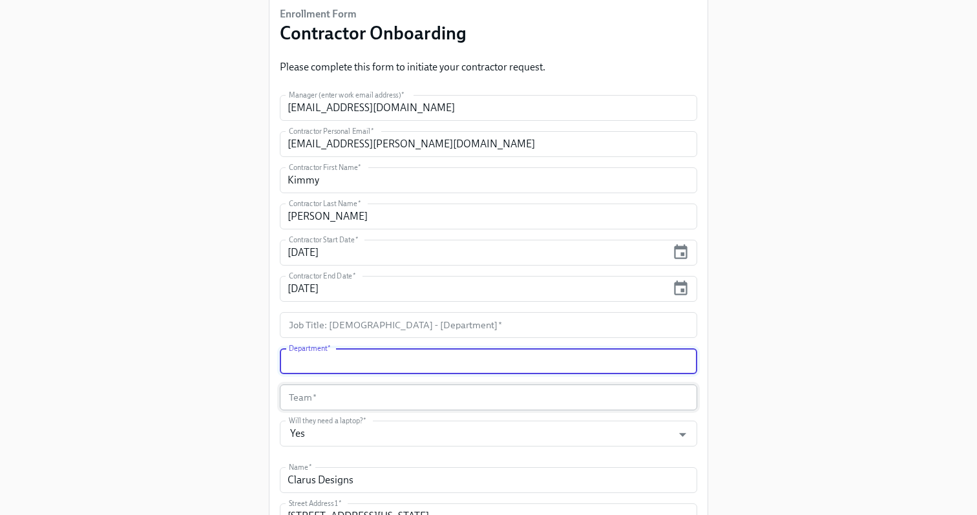
click at [605, 406] on input "text" at bounding box center [488, 397] width 417 height 26
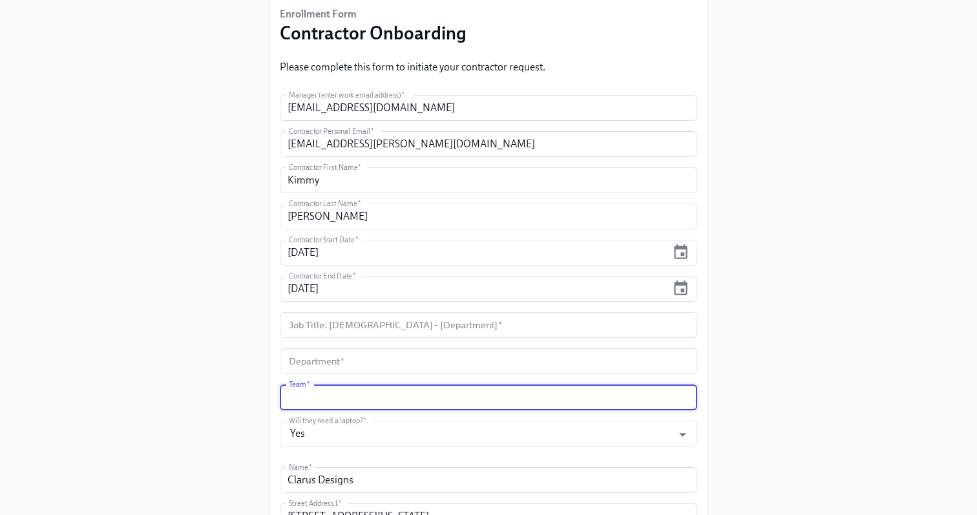
click at [880, 401] on div "Enrollment Form Contractor Onboarding Please complete this form to initiate you…" at bounding box center [488, 375] width 935 height 949
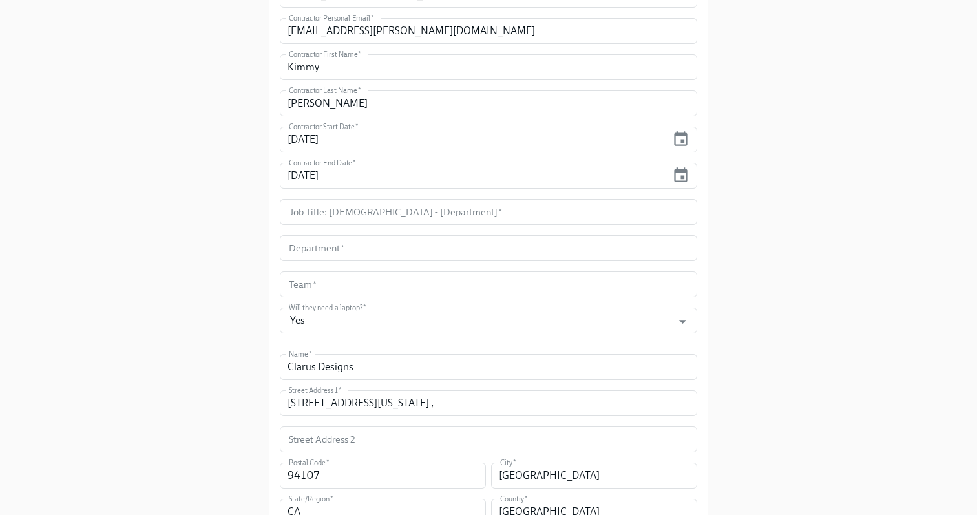
scroll to position [209, 0]
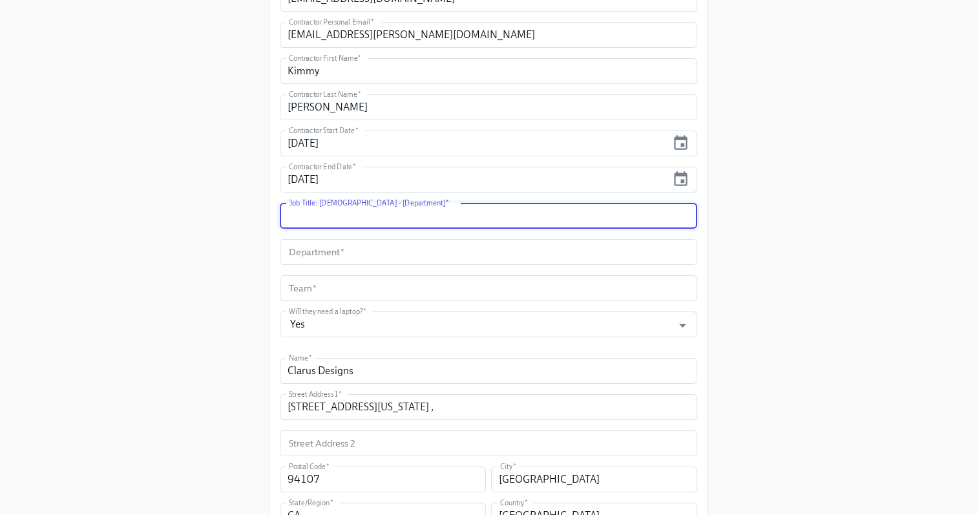
click at [427, 212] on input "text" at bounding box center [488, 216] width 417 height 26
click at [362, 222] on input "Contractor" at bounding box center [488, 216] width 417 height 26
paste input "Salesforce Administrator"
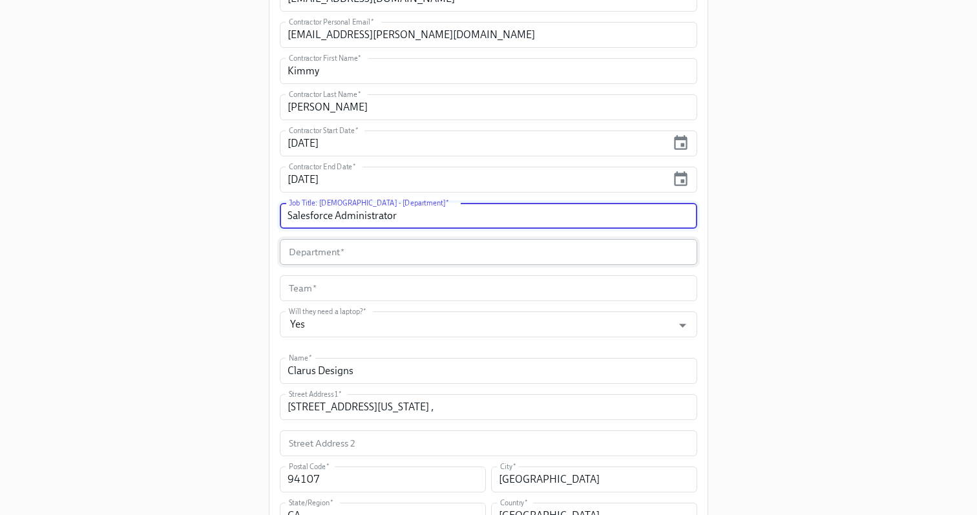
type input "Salesforce Administrator"
click at [336, 251] on input "text" at bounding box center [488, 252] width 417 height 26
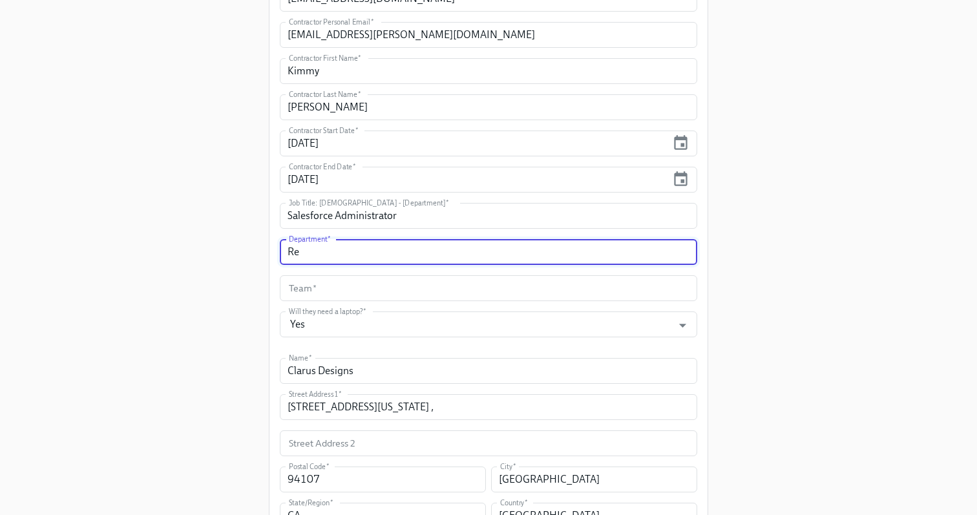
type input "R"
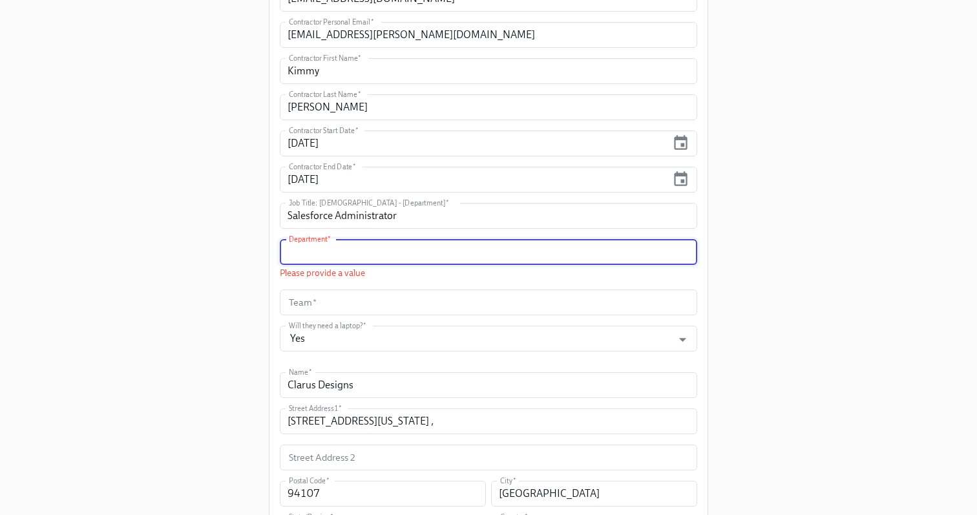
type input "H"
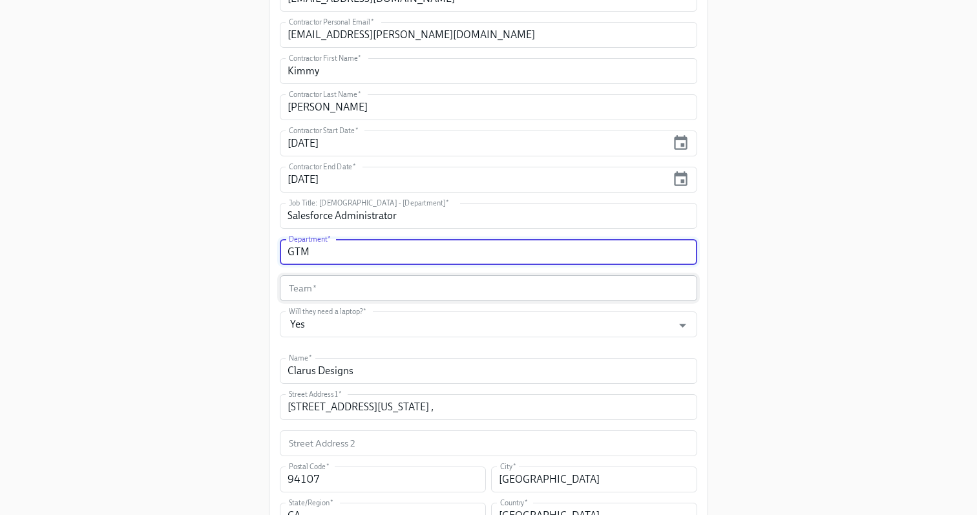
type input "GTM"
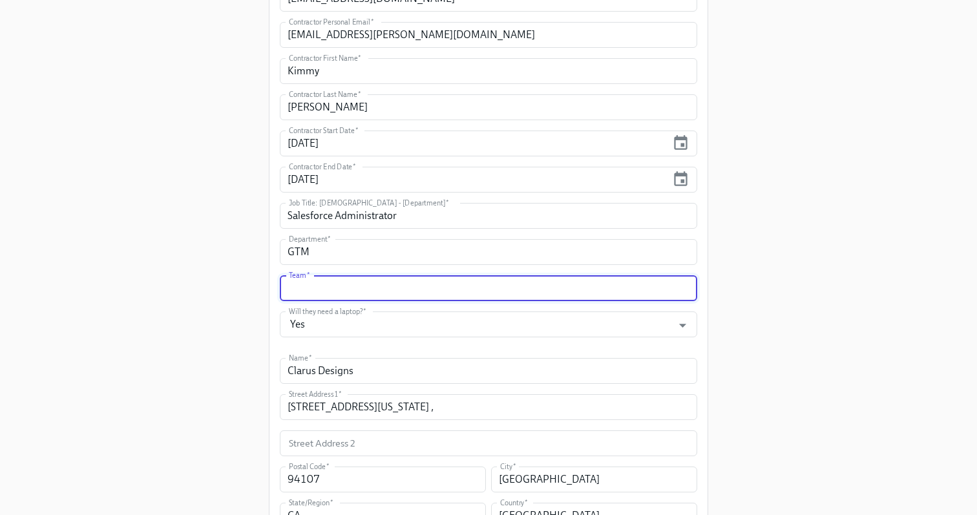
click at [335, 296] on input "text" at bounding box center [488, 288] width 417 height 26
type input "RevOps"
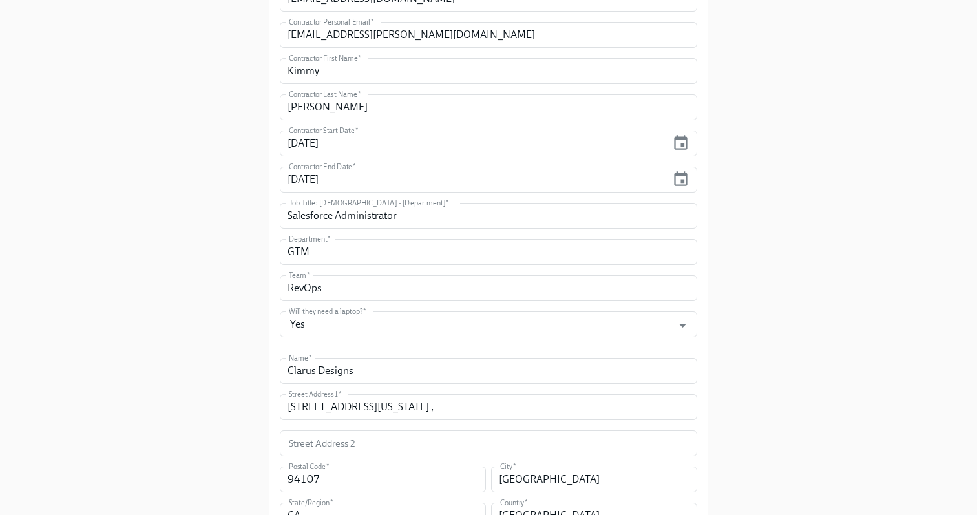
click at [837, 271] on div "Enrollment Form Contractor Onboarding Please complete this form to initiate you…" at bounding box center [488, 265] width 935 height 949
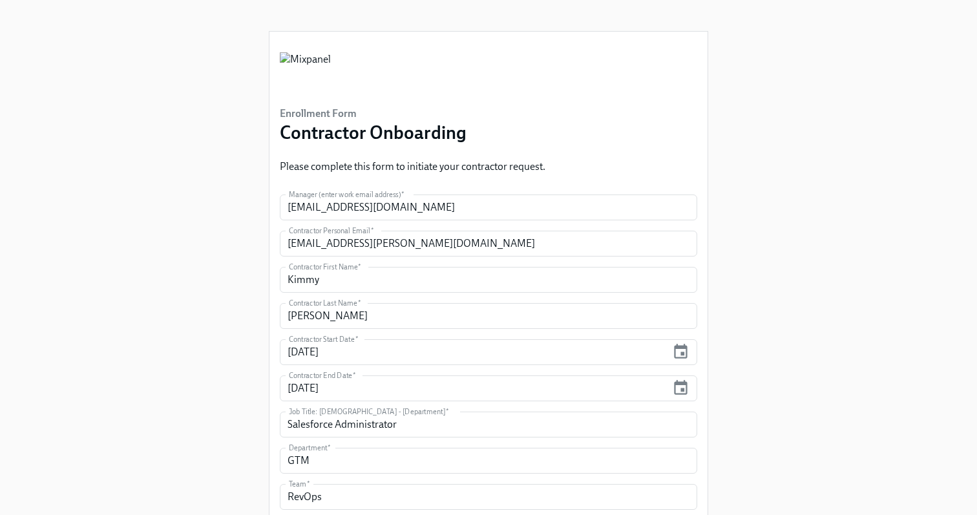
scroll to position [466, 0]
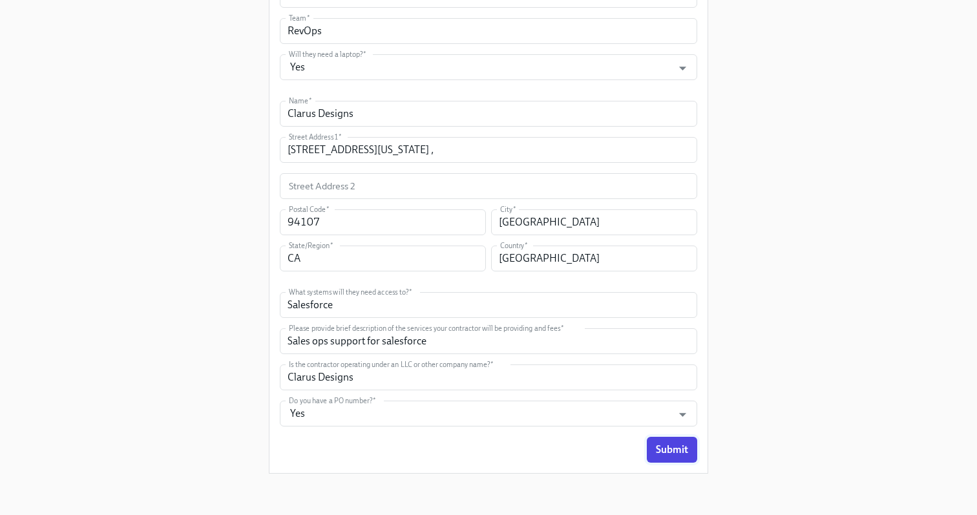
click at [663, 450] on span "Submit" at bounding box center [672, 449] width 32 height 13
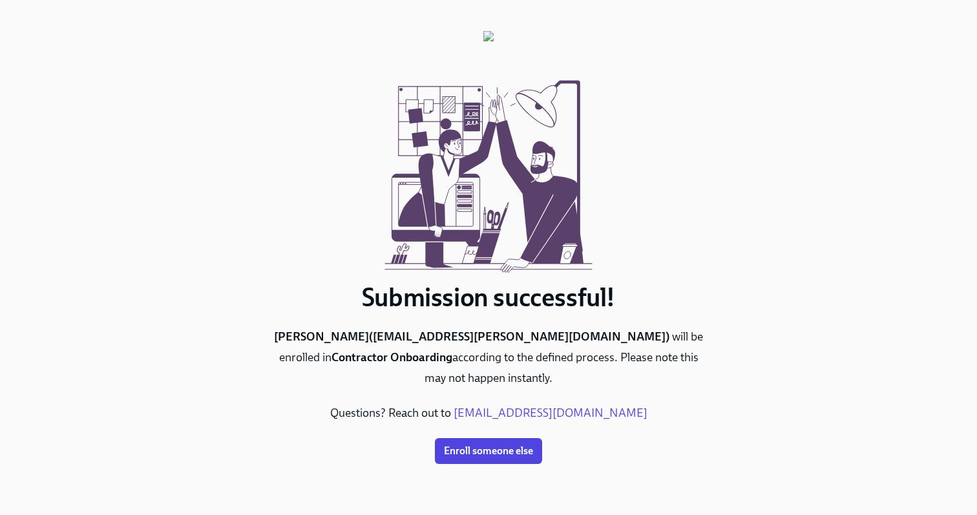
scroll to position [0, 0]
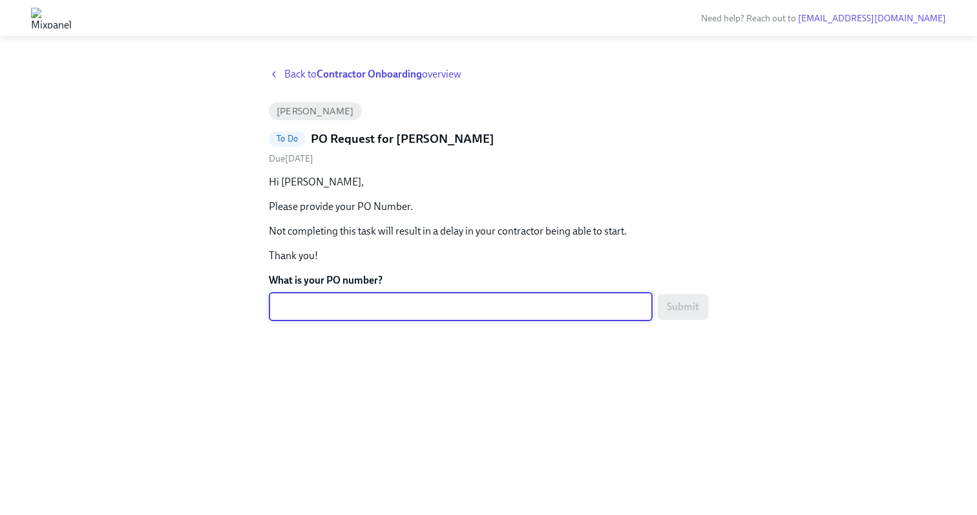
paste textarea "Salesforce Administrator"
type textarea "Salesforce Administrator"
click at [338, 308] on textarea "What is your PO number?" at bounding box center [460, 307] width 368 height 16
paste textarea "PO-764129"
type textarea "PO-764129"
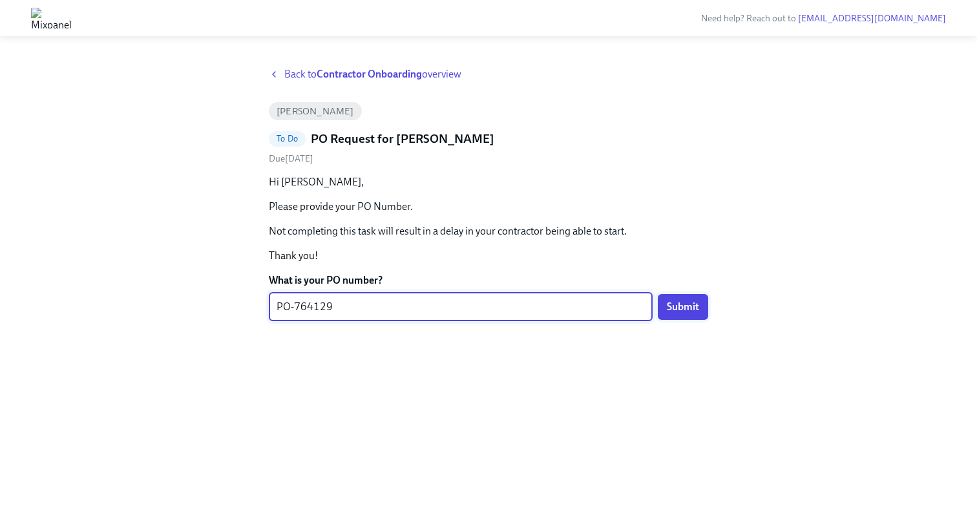
click at [688, 303] on span "Submit" at bounding box center [683, 306] width 32 height 13
